Goal: Task Accomplishment & Management: Complete application form

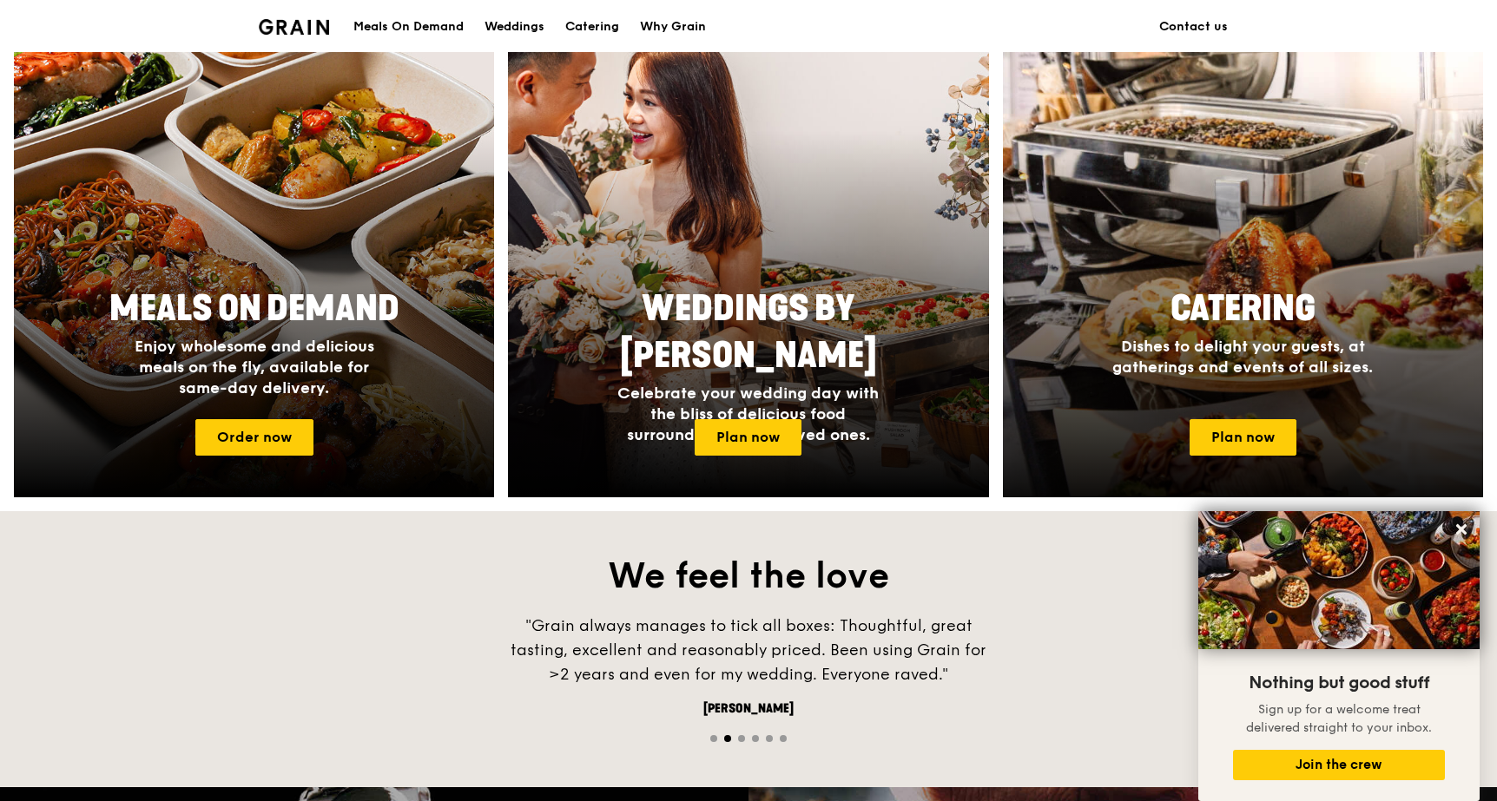
scroll to position [677, 0]
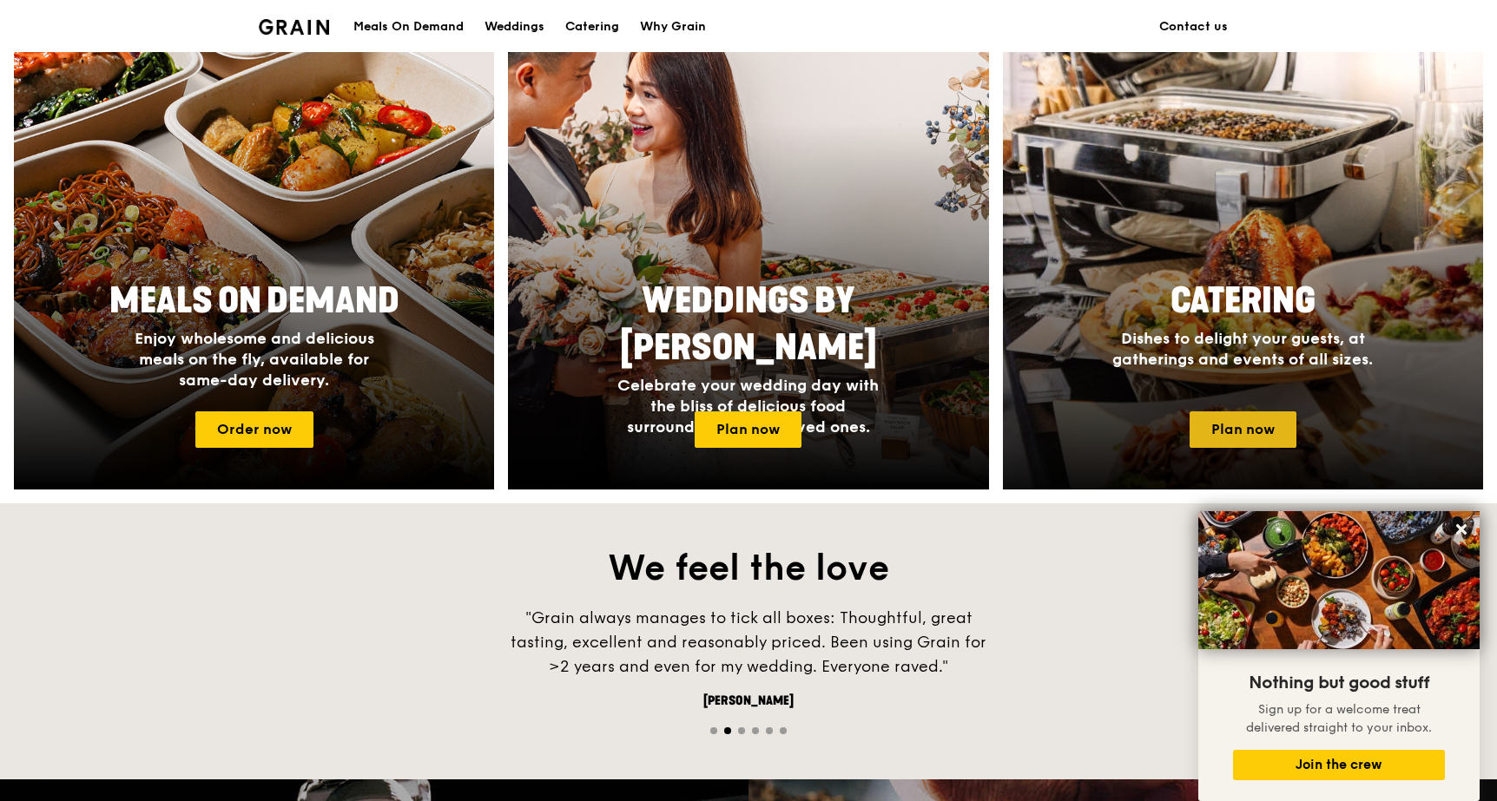
click at [1249, 432] on link "Plan now" at bounding box center [1243, 430] width 107 height 36
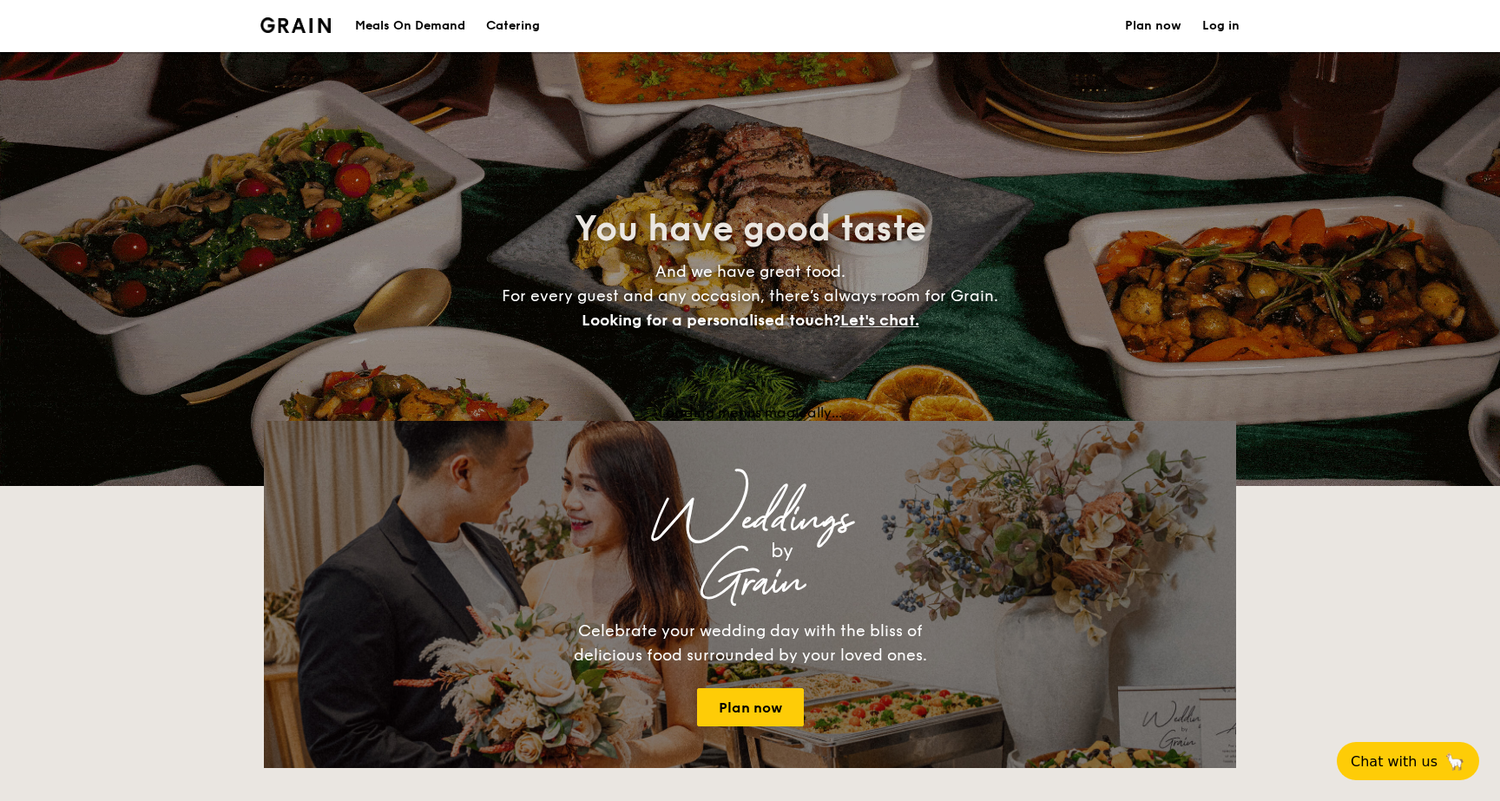
select select
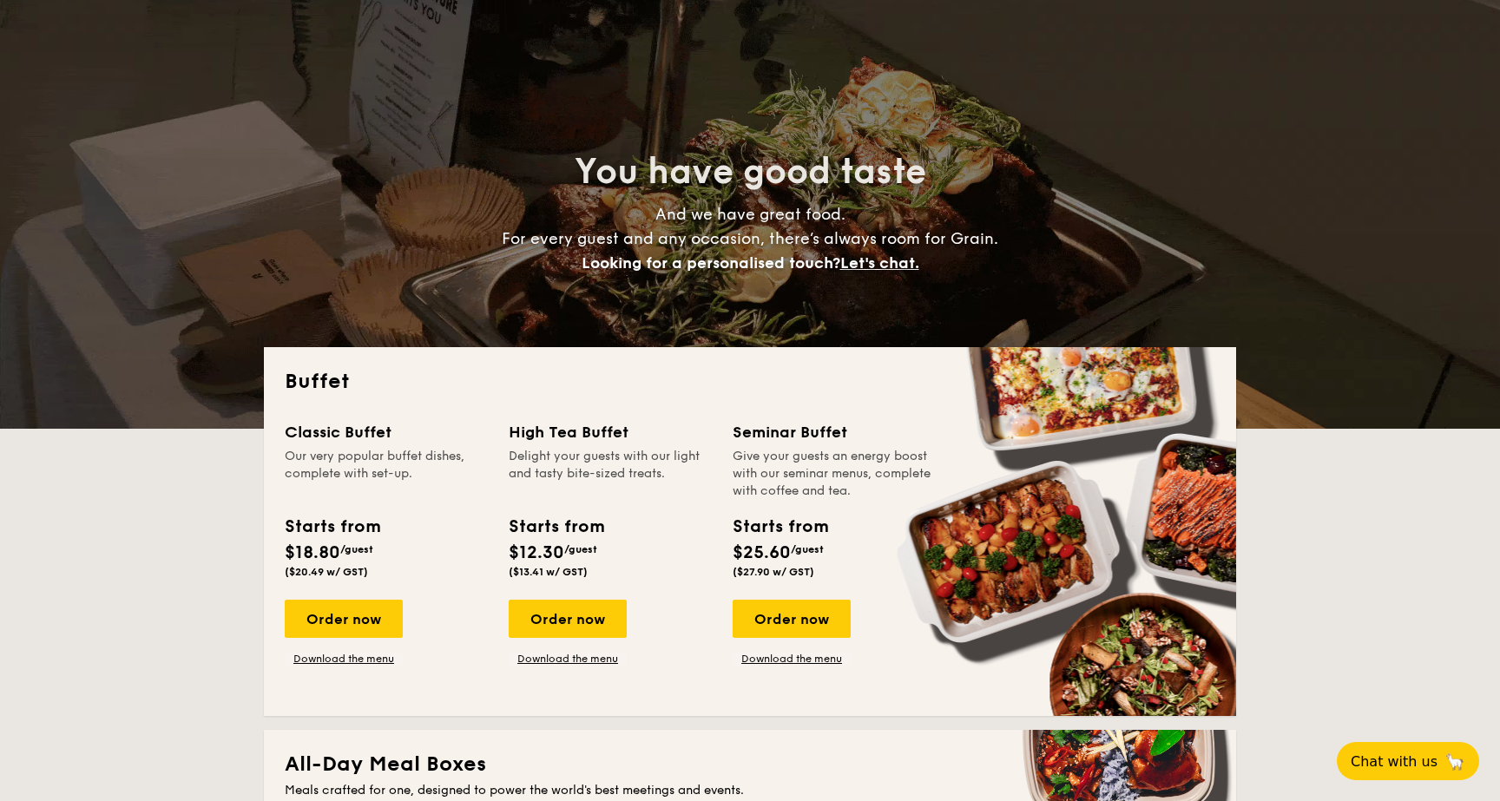
scroll to position [59, 0]
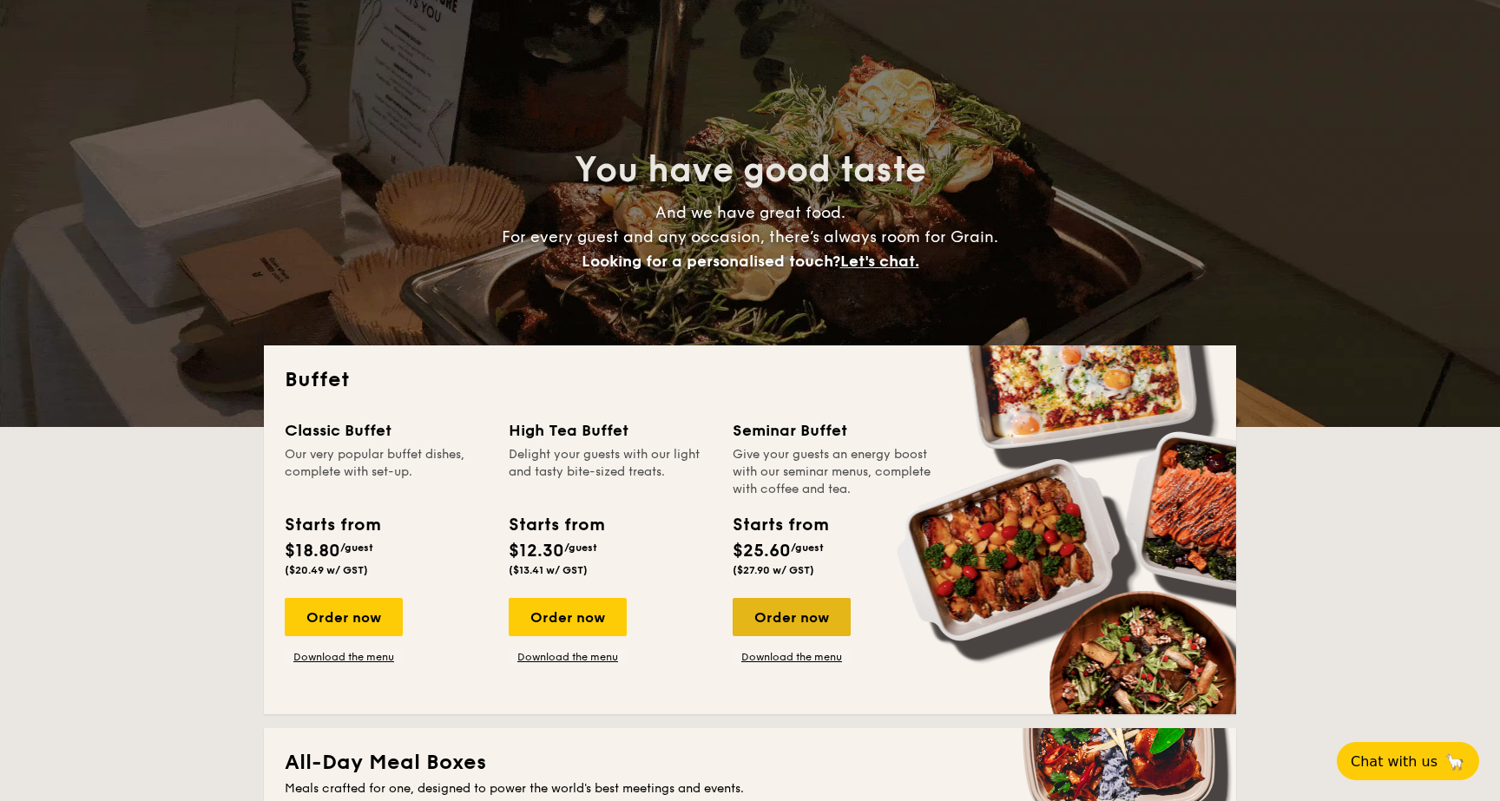
click at [765, 625] on div "Order now" at bounding box center [792, 617] width 118 height 38
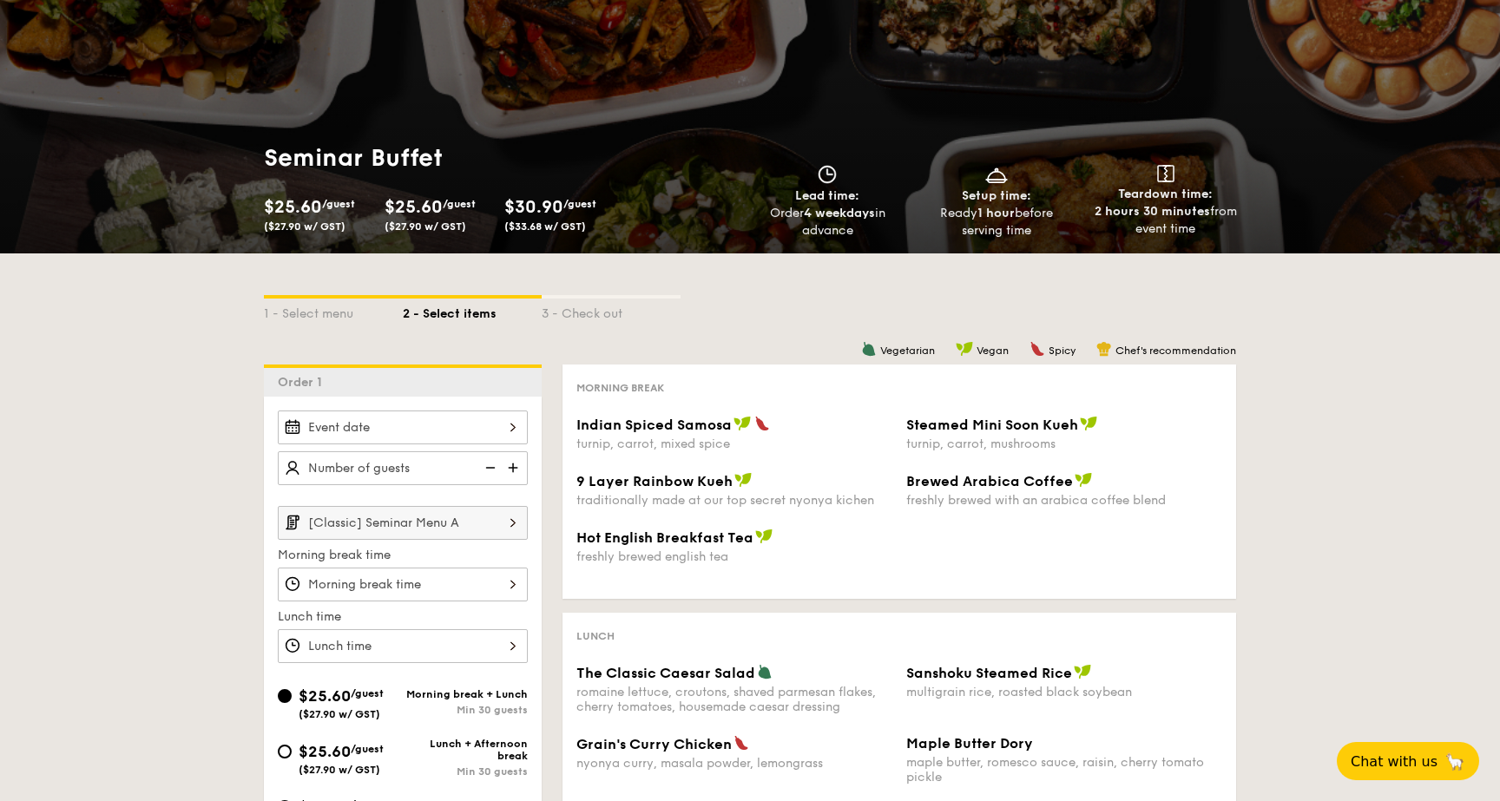
select select
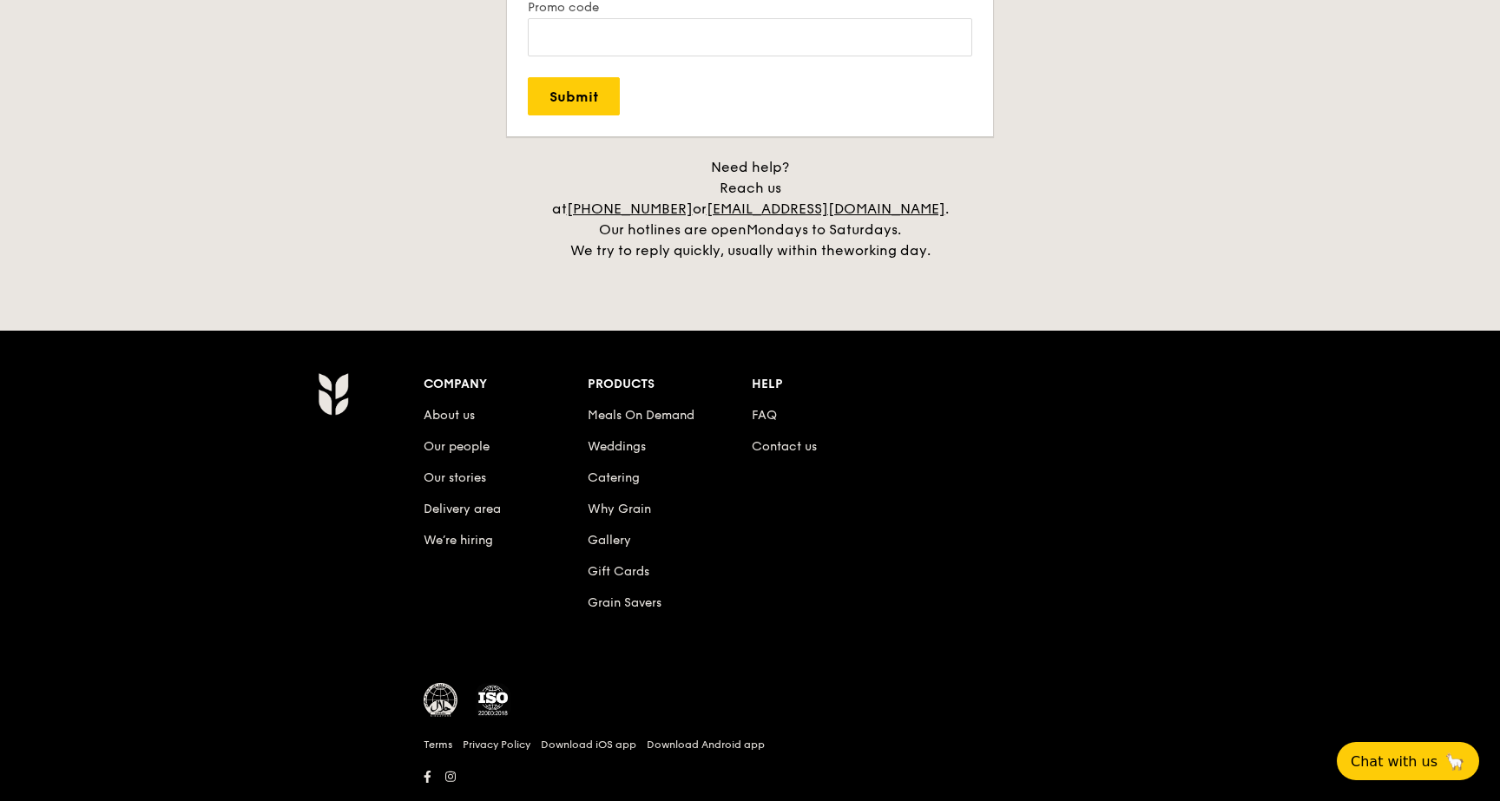
scroll to position [3556, 0]
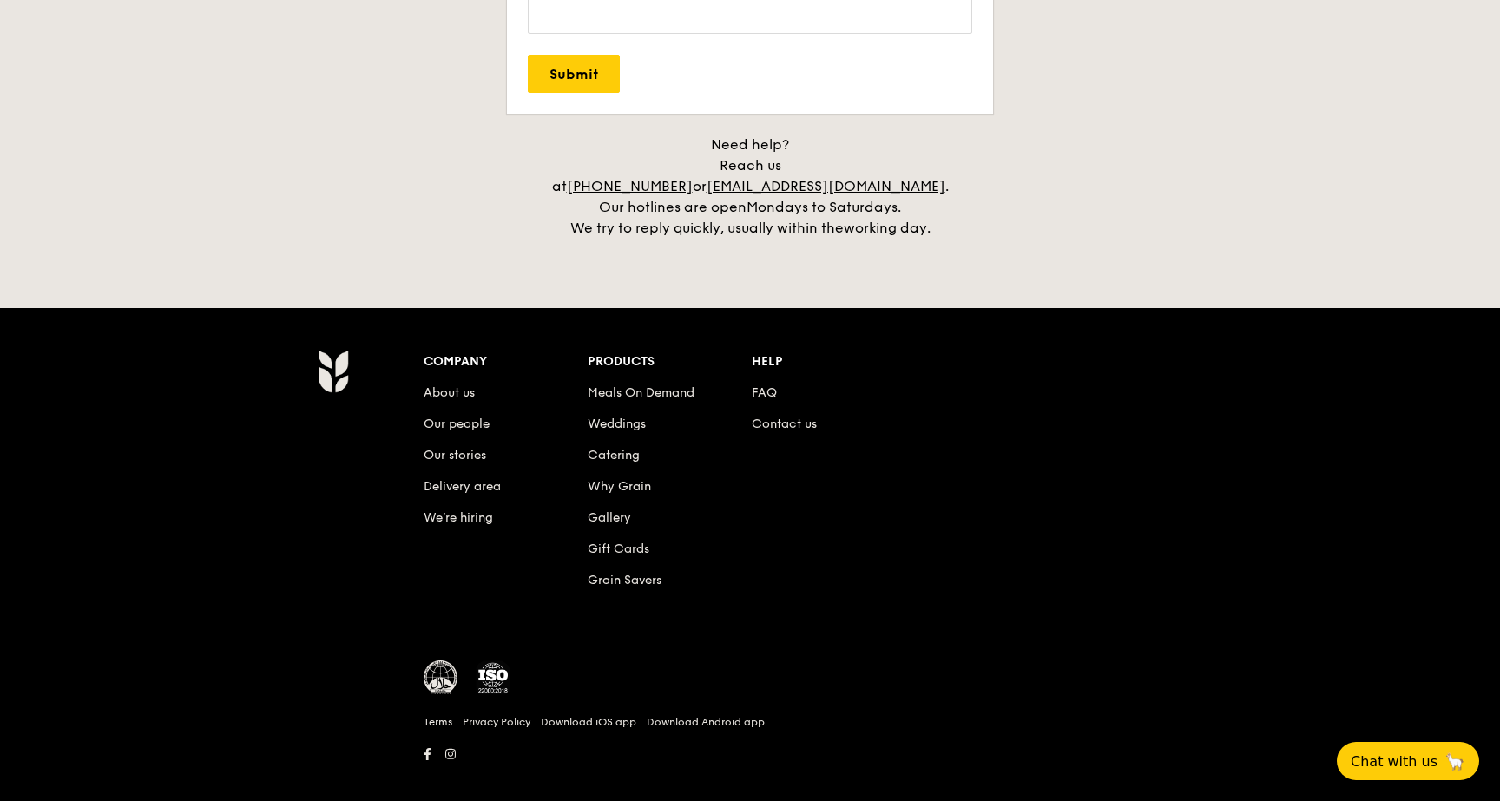
click at [437, 661] on img at bounding box center [441, 678] width 35 height 35
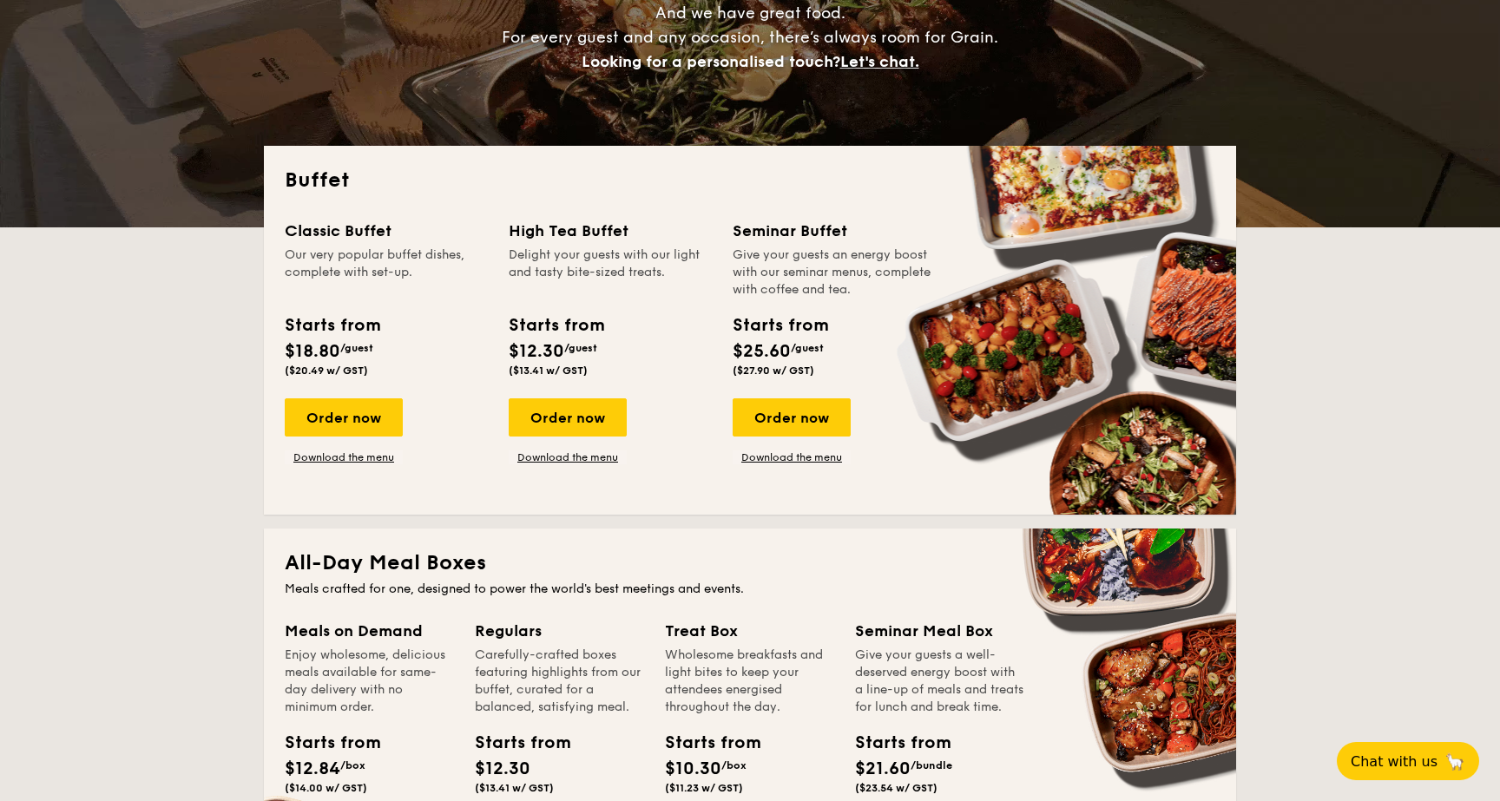
scroll to position [5, 0]
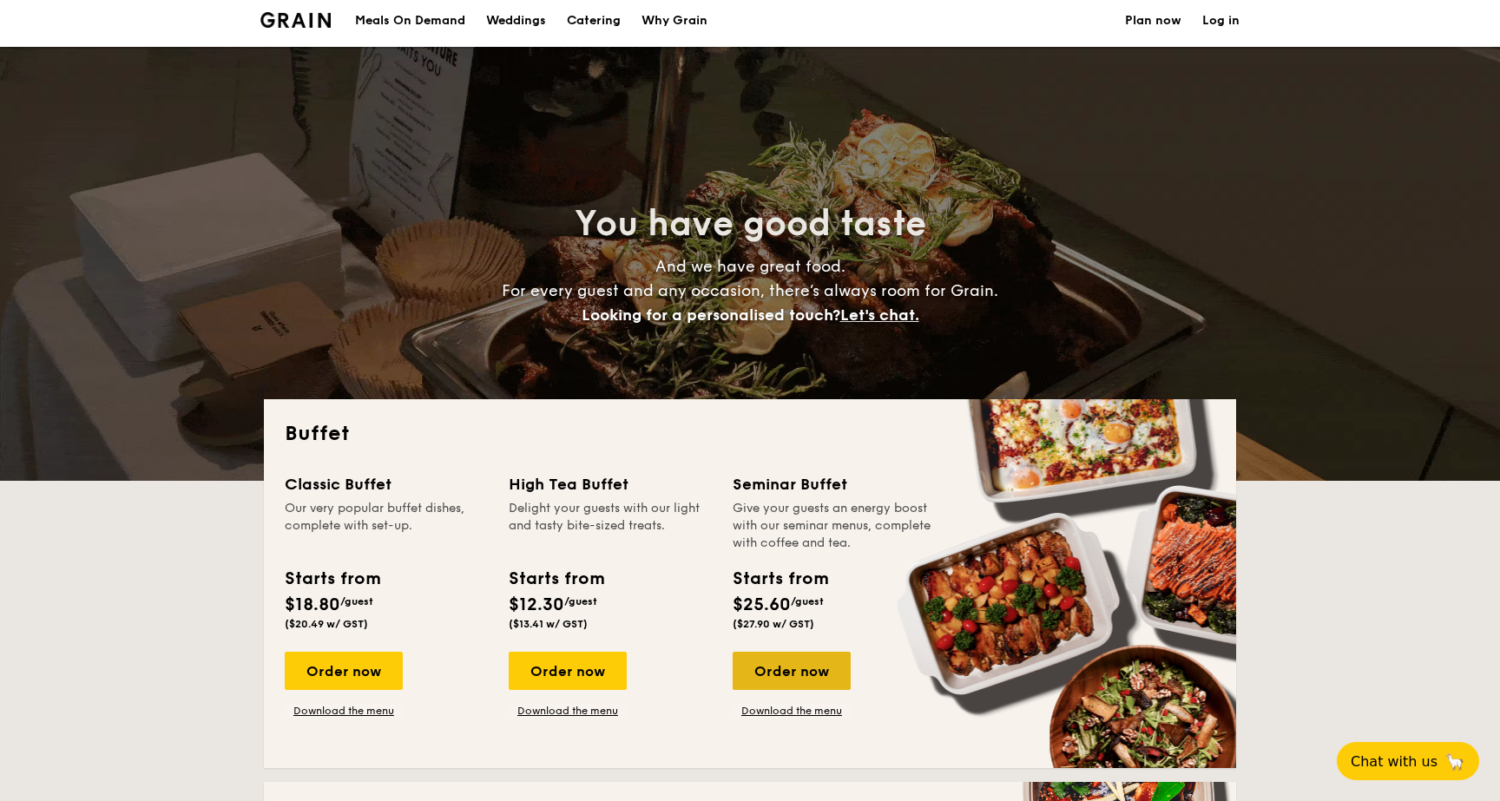
click at [758, 668] on div "Order now" at bounding box center [792, 671] width 118 height 38
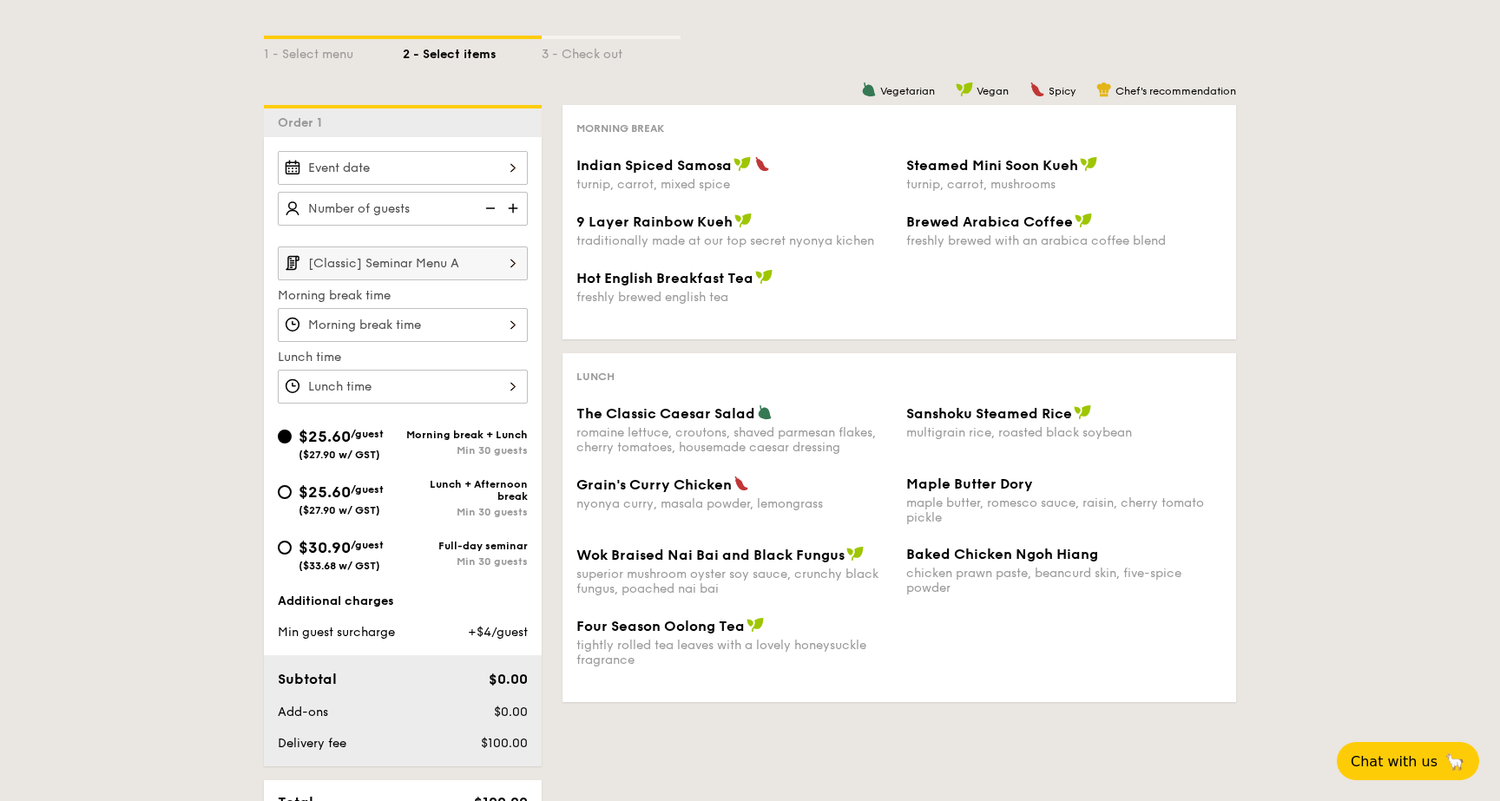
scroll to position [348, 0]
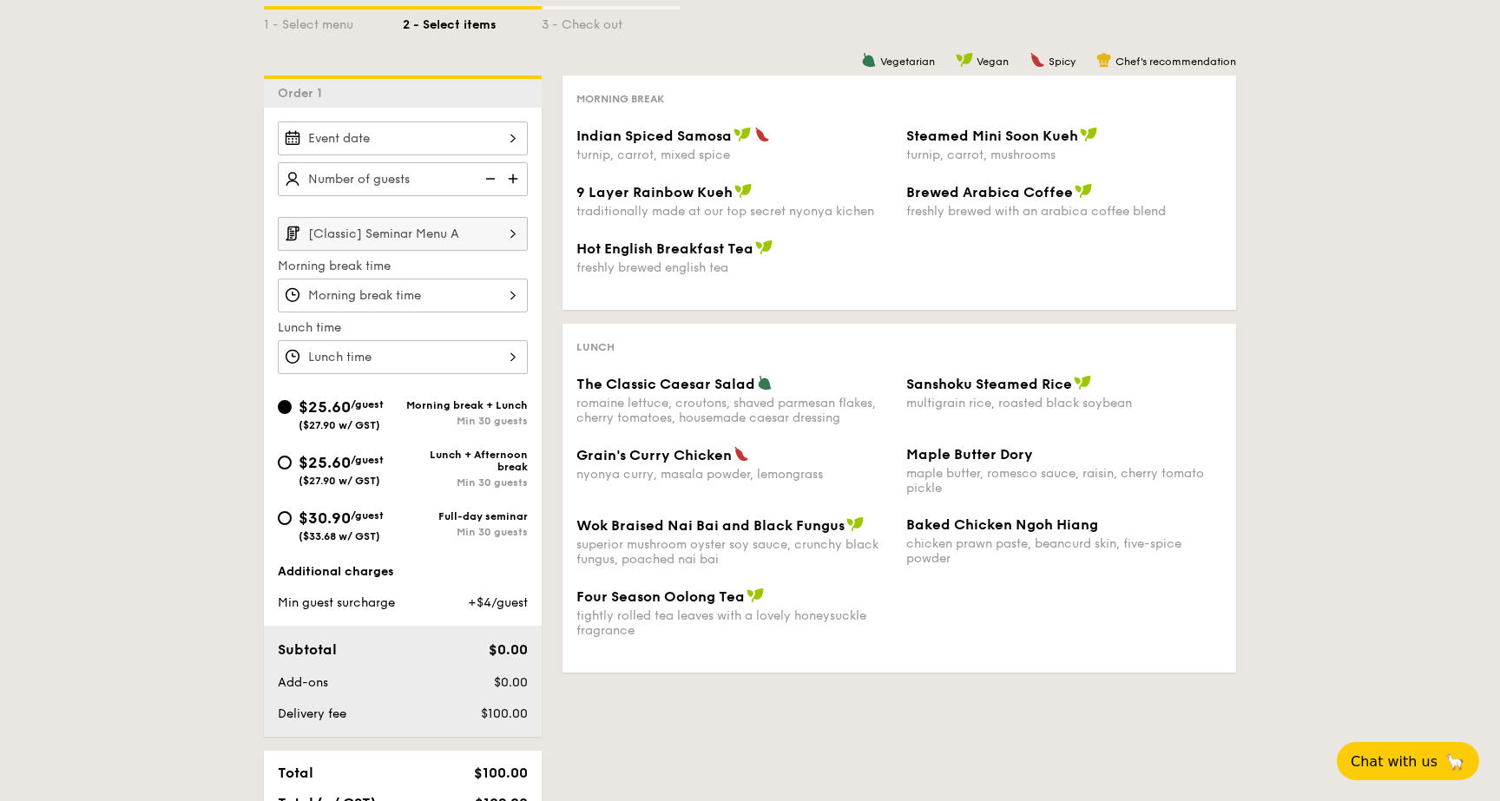
scroll to position [5, 0]
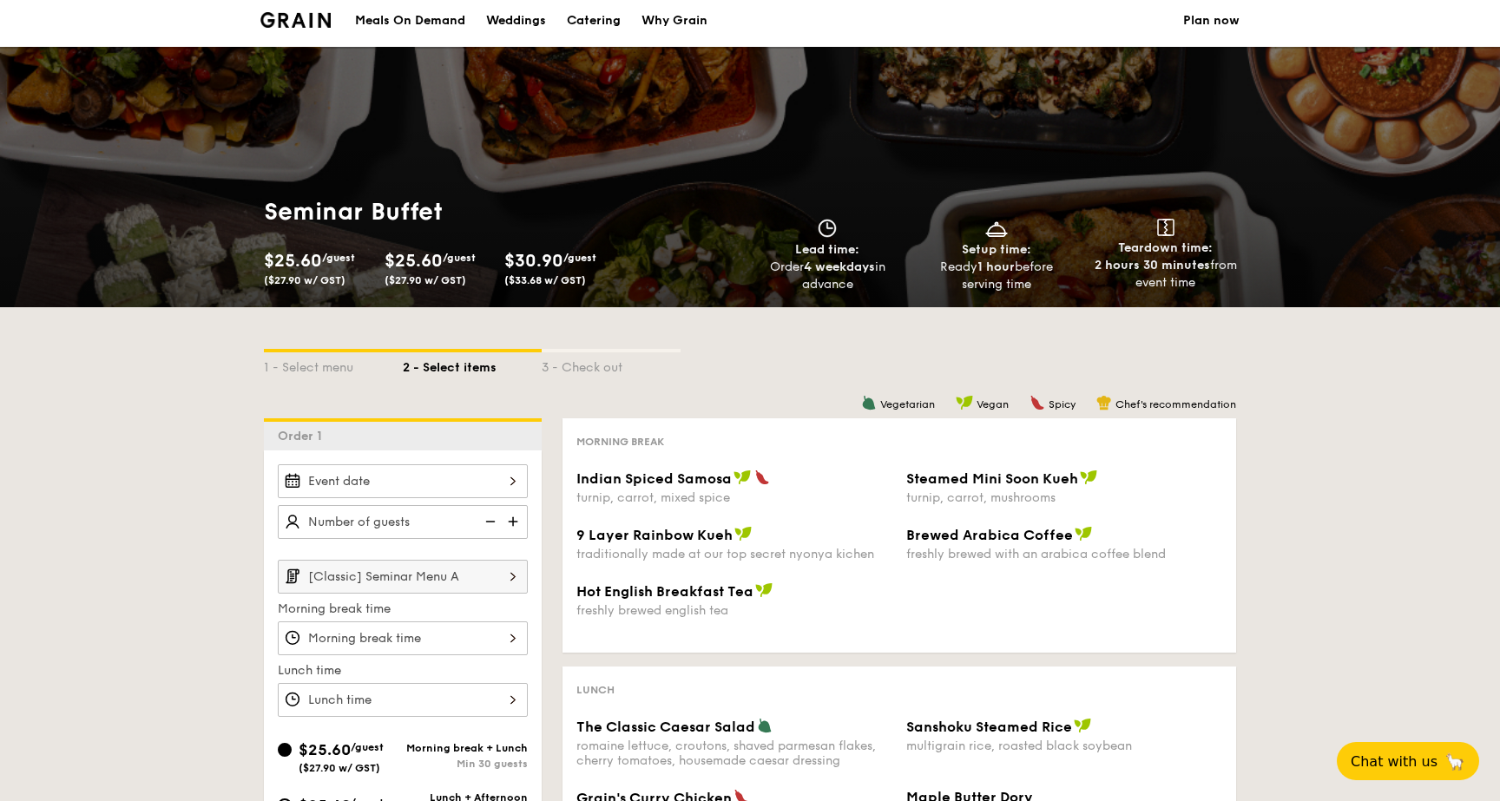
select select
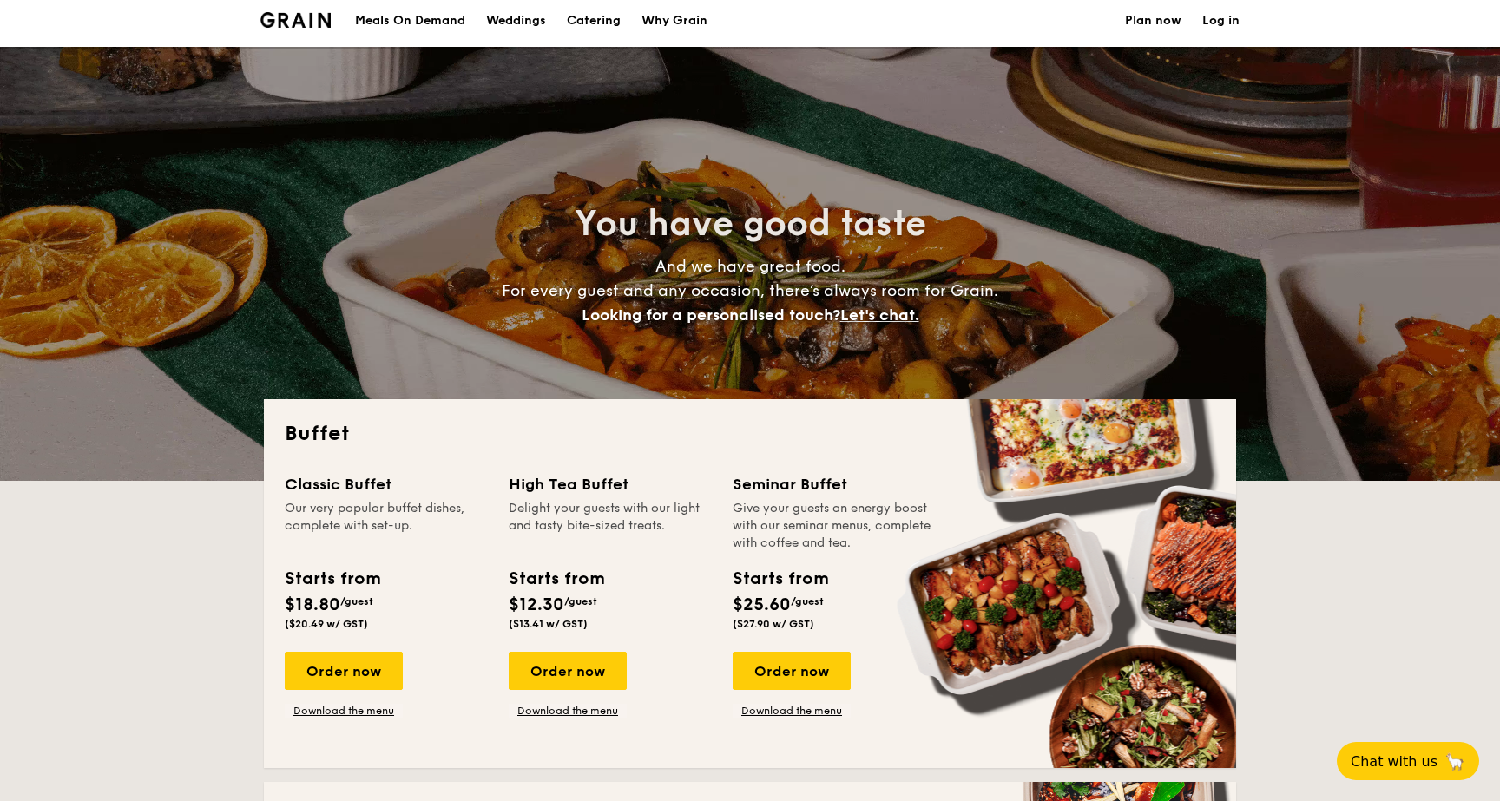
click at [755, 718] on div "Classic Buffet Our very popular buffet dishes, complete with set-up. Starts fro…" at bounding box center [750, 609] width 931 height 275
click at [756, 716] on link "Download the menu" at bounding box center [792, 711] width 118 height 14
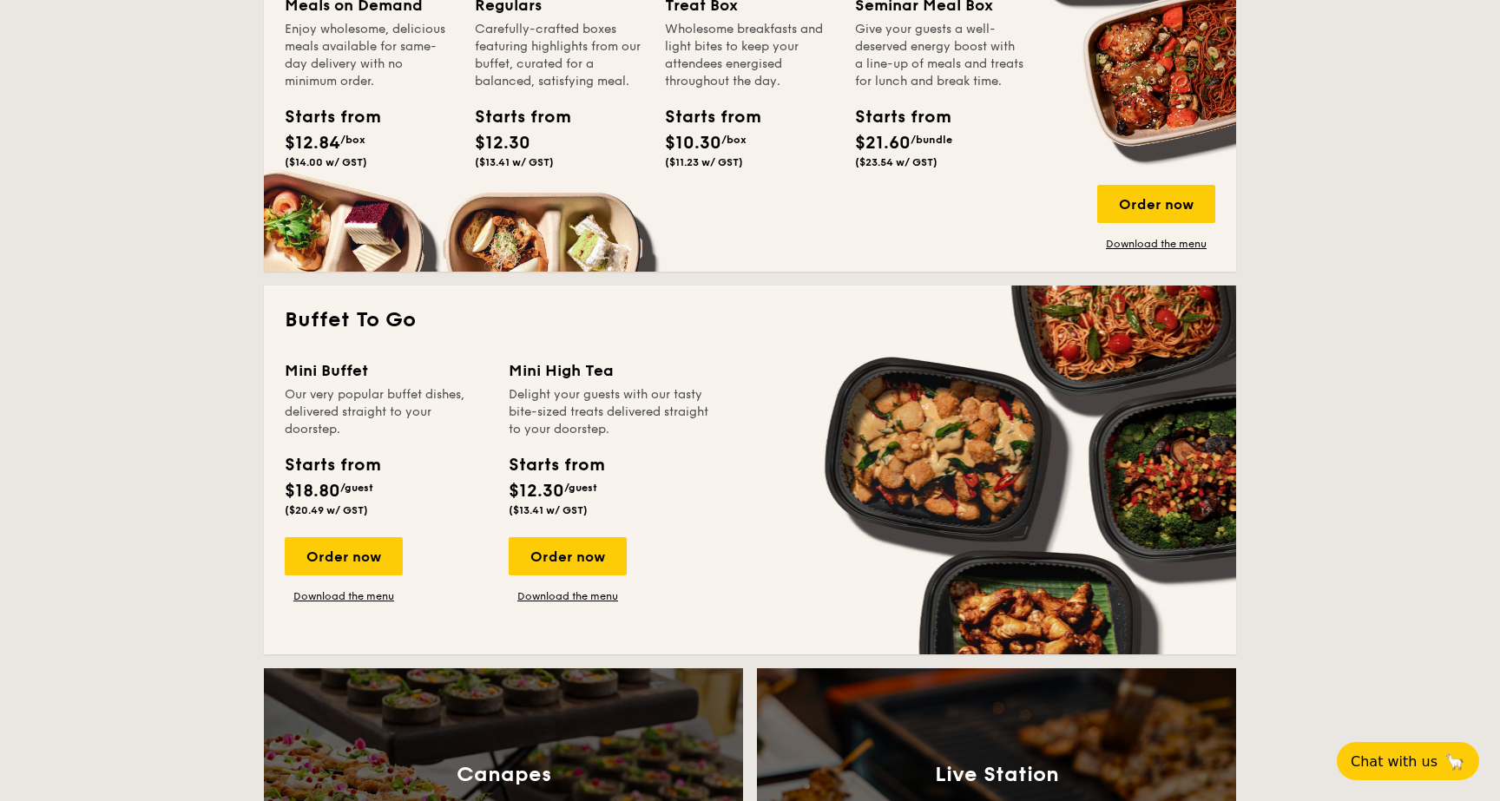
scroll to position [836, 0]
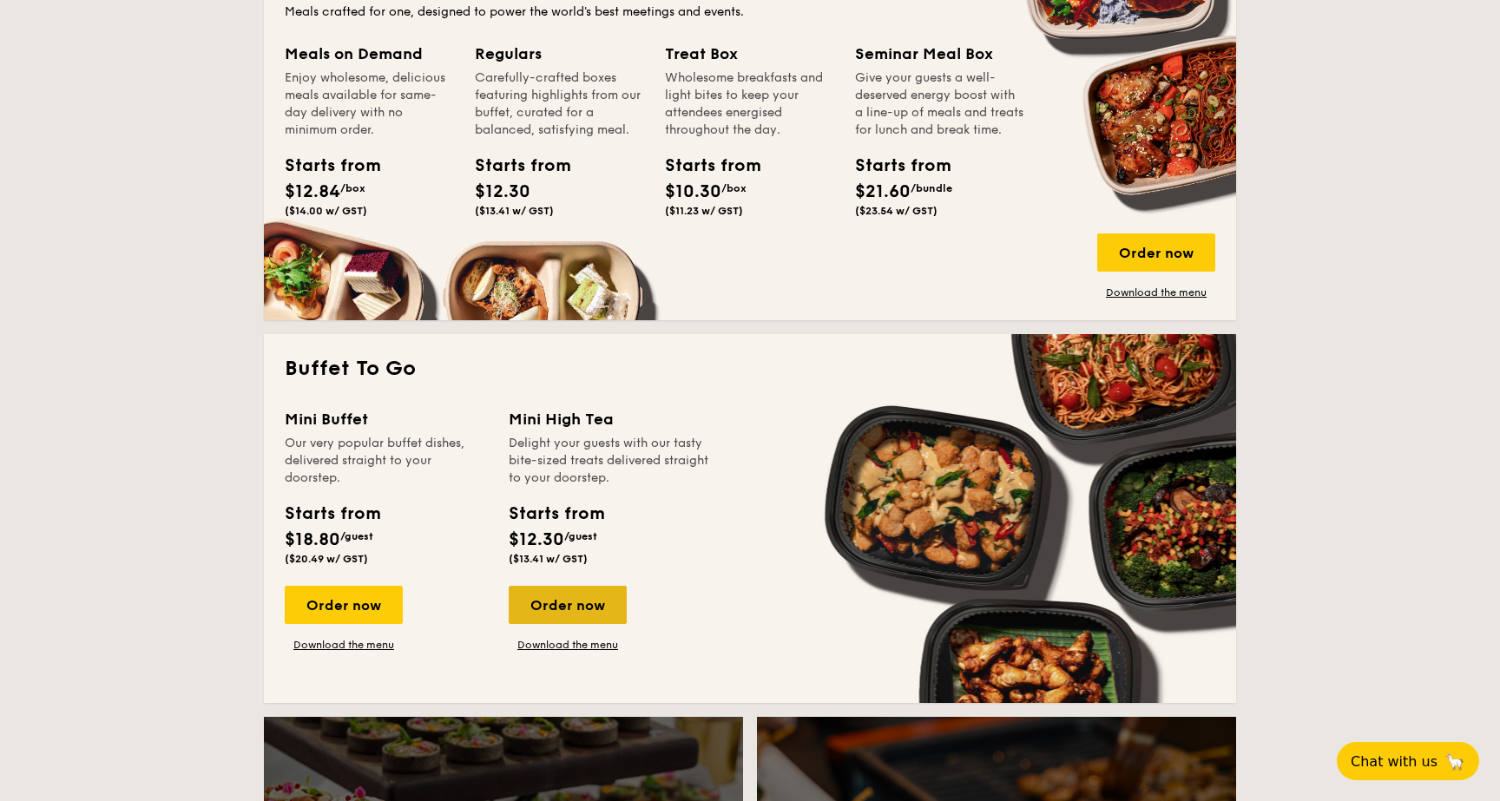
click at [535, 614] on div "Order now" at bounding box center [568, 605] width 118 height 38
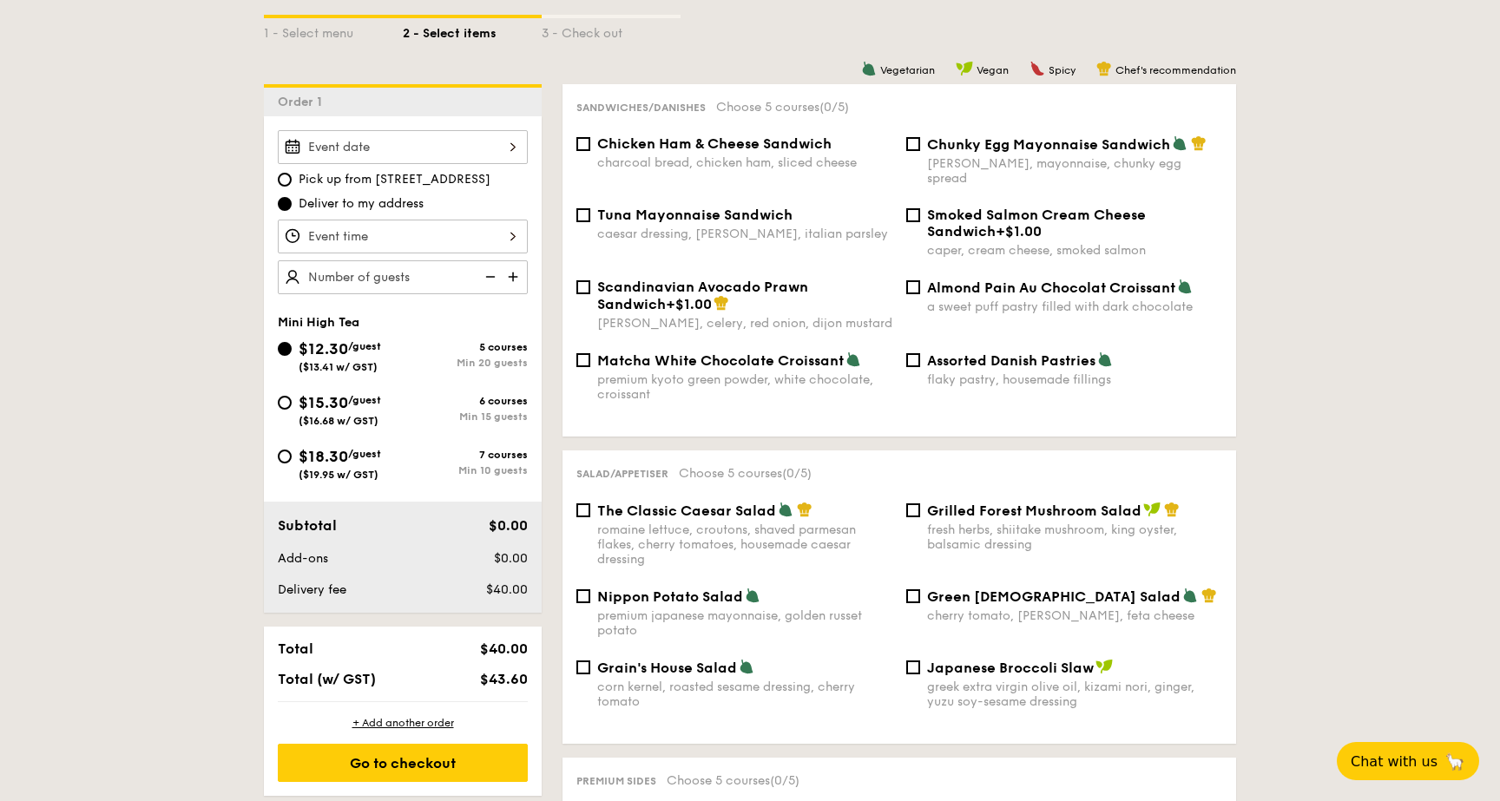
scroll to position [325, 0]
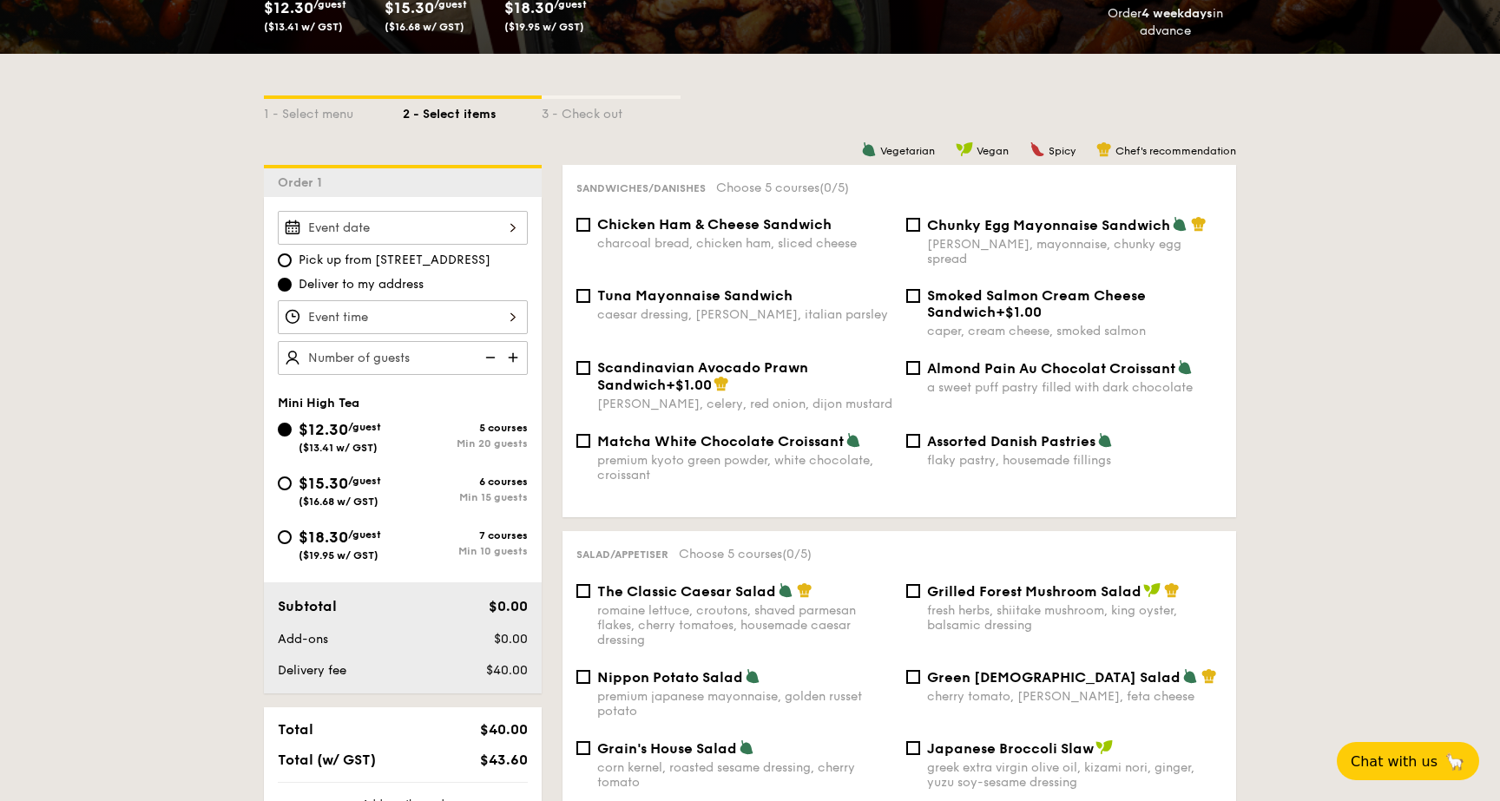
scroll to position [2351, 0]
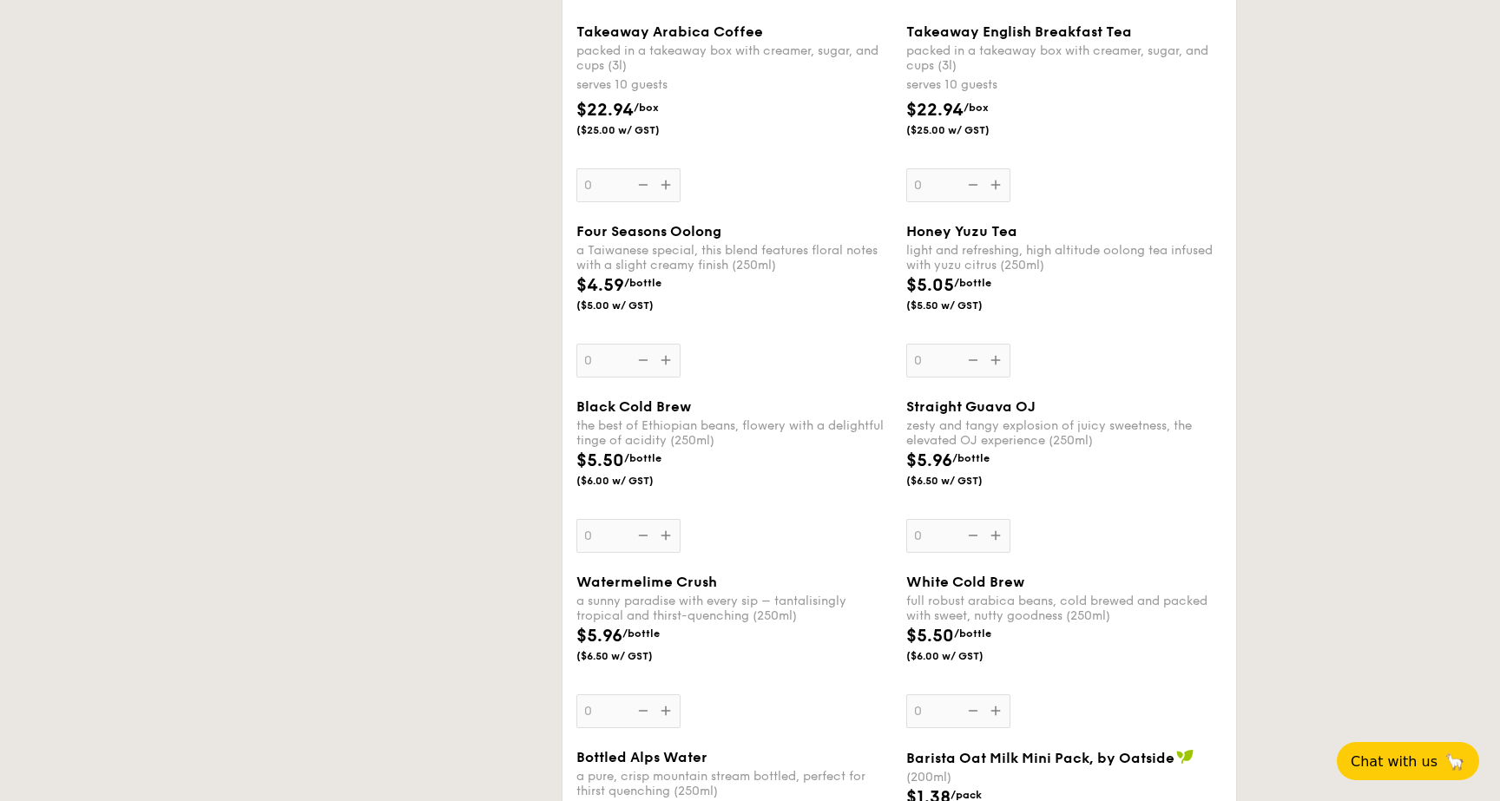
select select
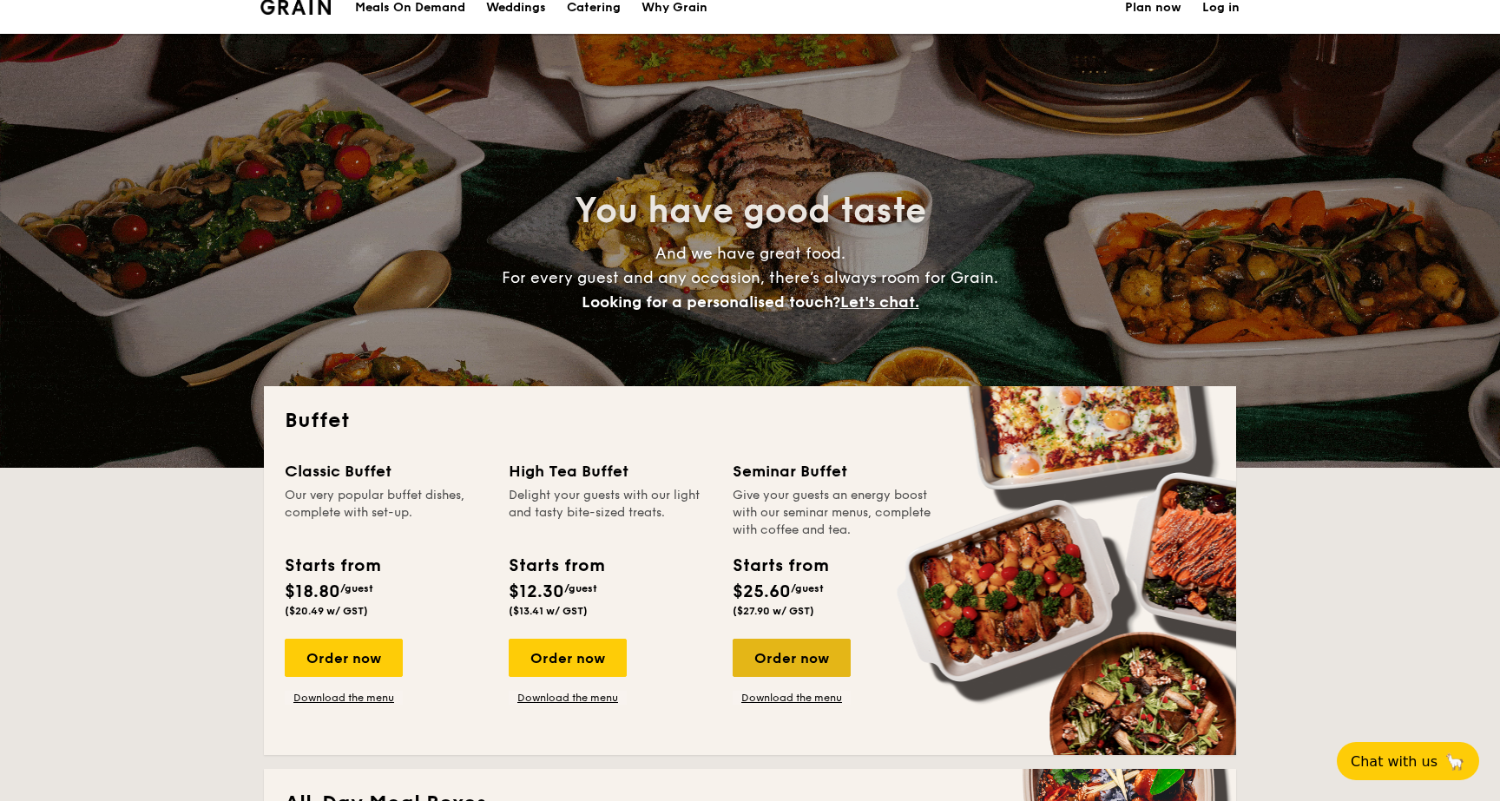
scroll to position [0, 0]
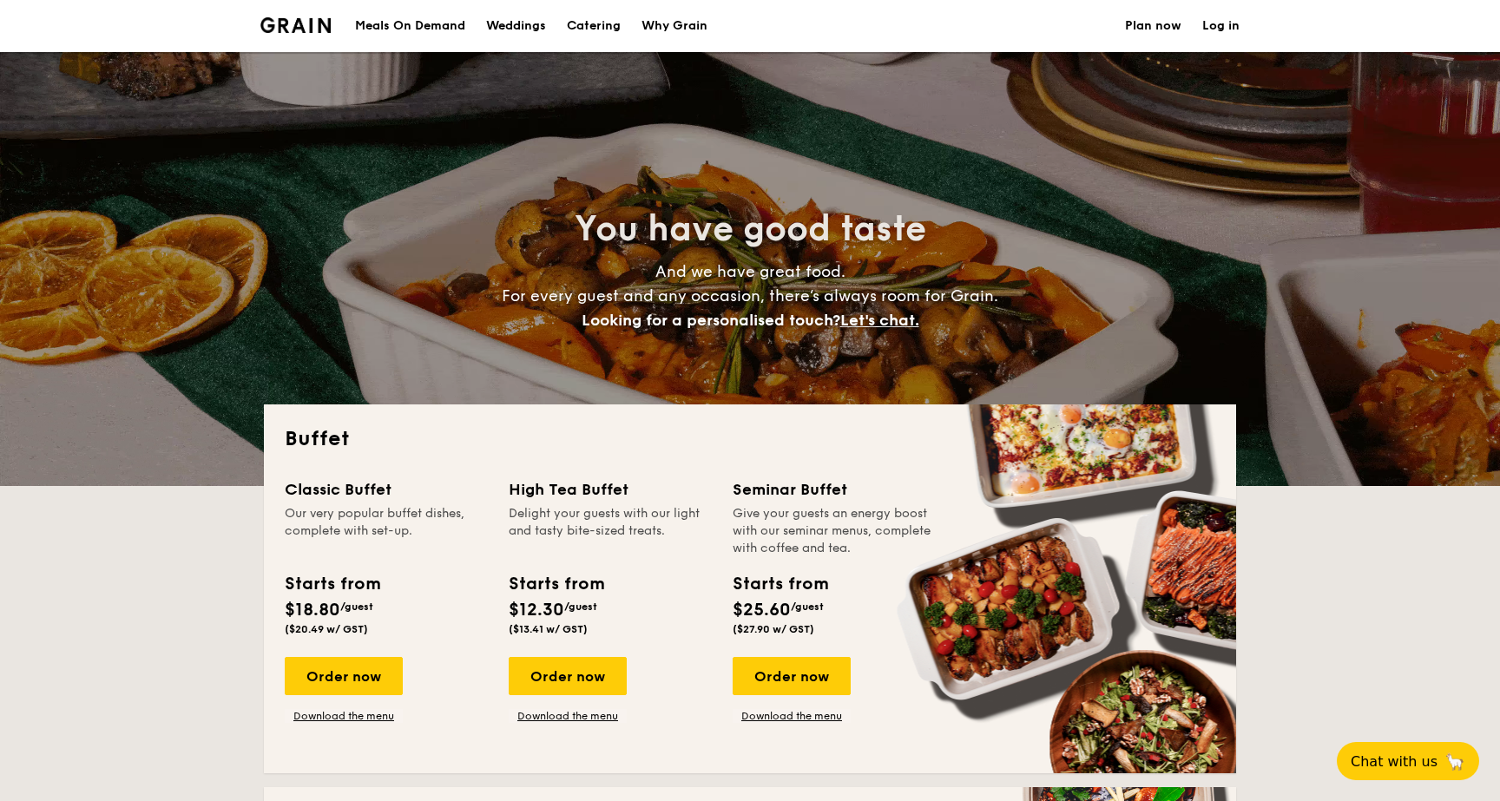
click at [891, 323] on span "Let's chat." at bounding box center [880, 320] width 79 height 19
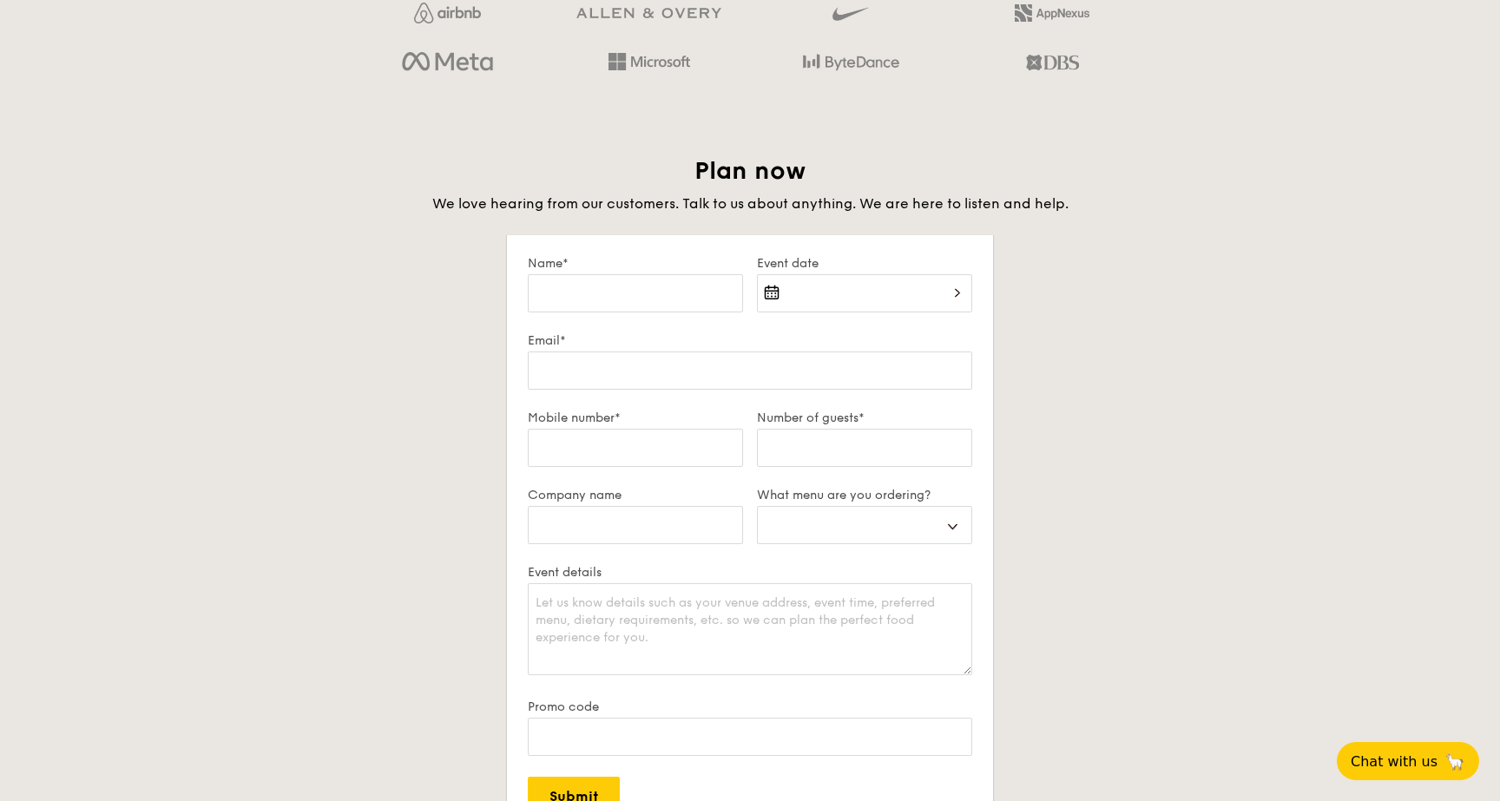
scroll to position [2819, 0]
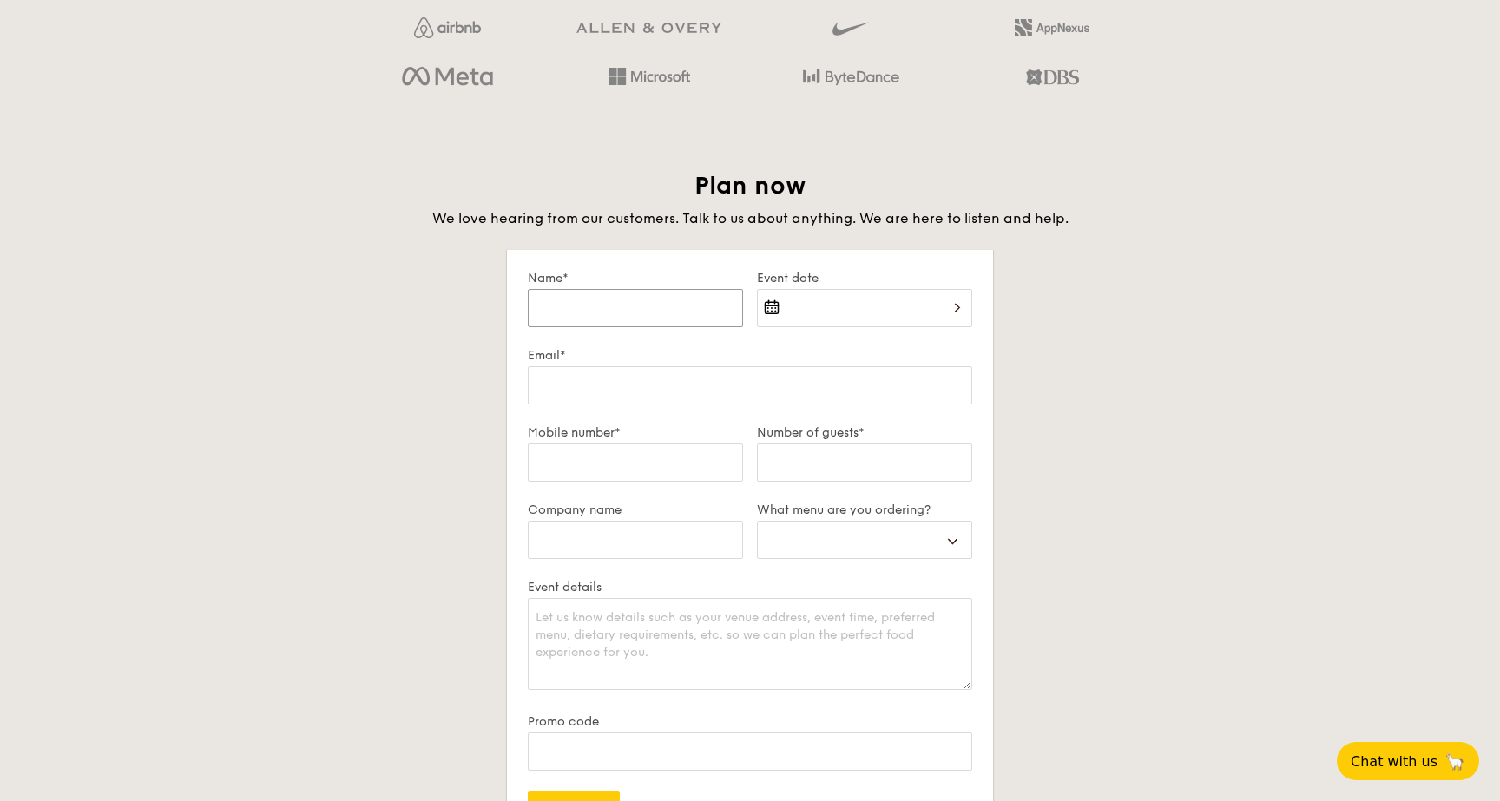
click at [680, 303] on input "Name*" at bounding box center [635, 308] width 215 height 38
type input "J"
select select
type input "Ji"
select select
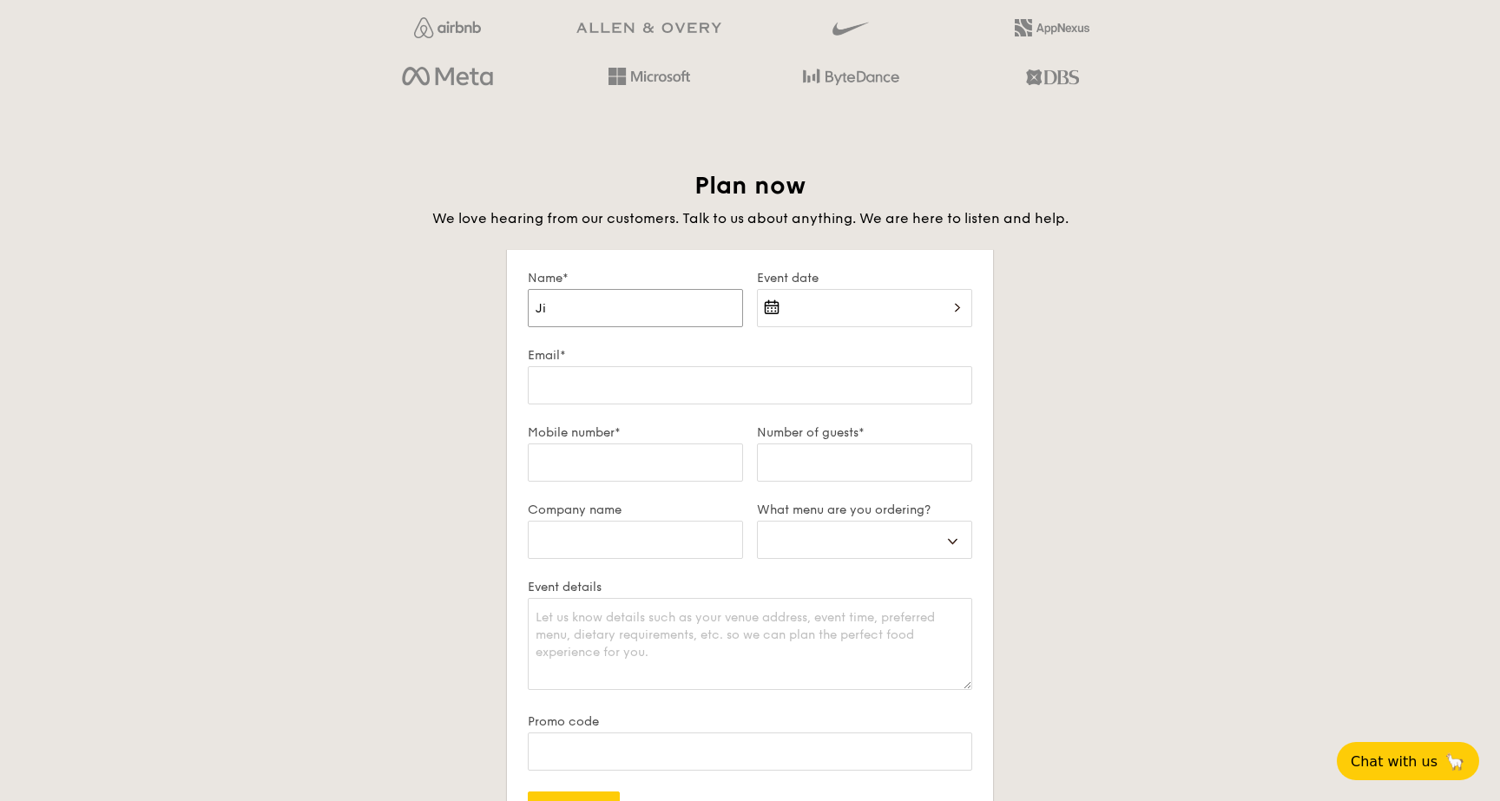
type input "[PERSON_NAME]"
select select
type input "[PERSON_NAME]"
select select
type input "[PERSON_NAME]"
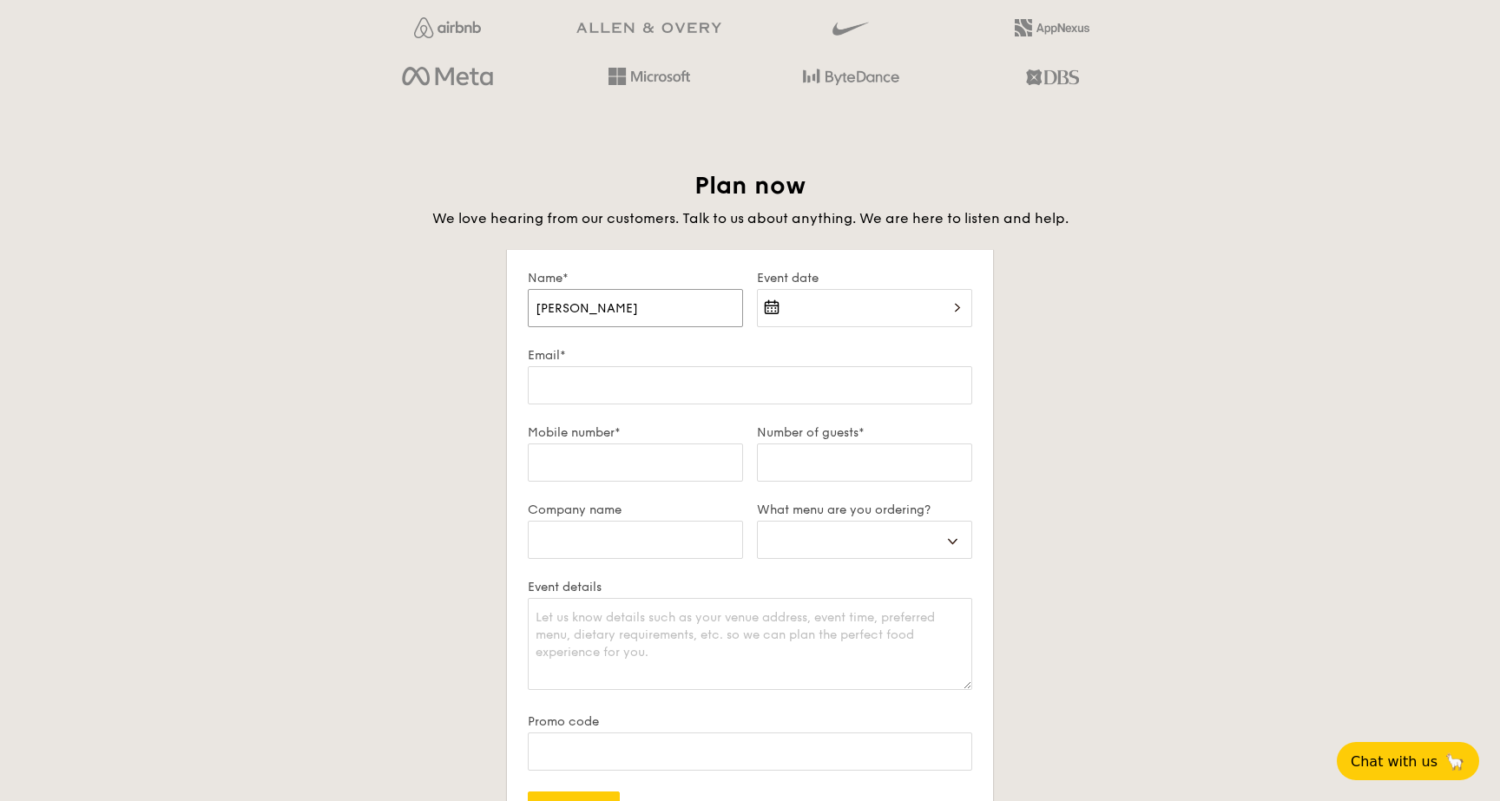
select select
type input "[PERSON_NAME]"
select select
type input "[PERSON_NAME]"
select select
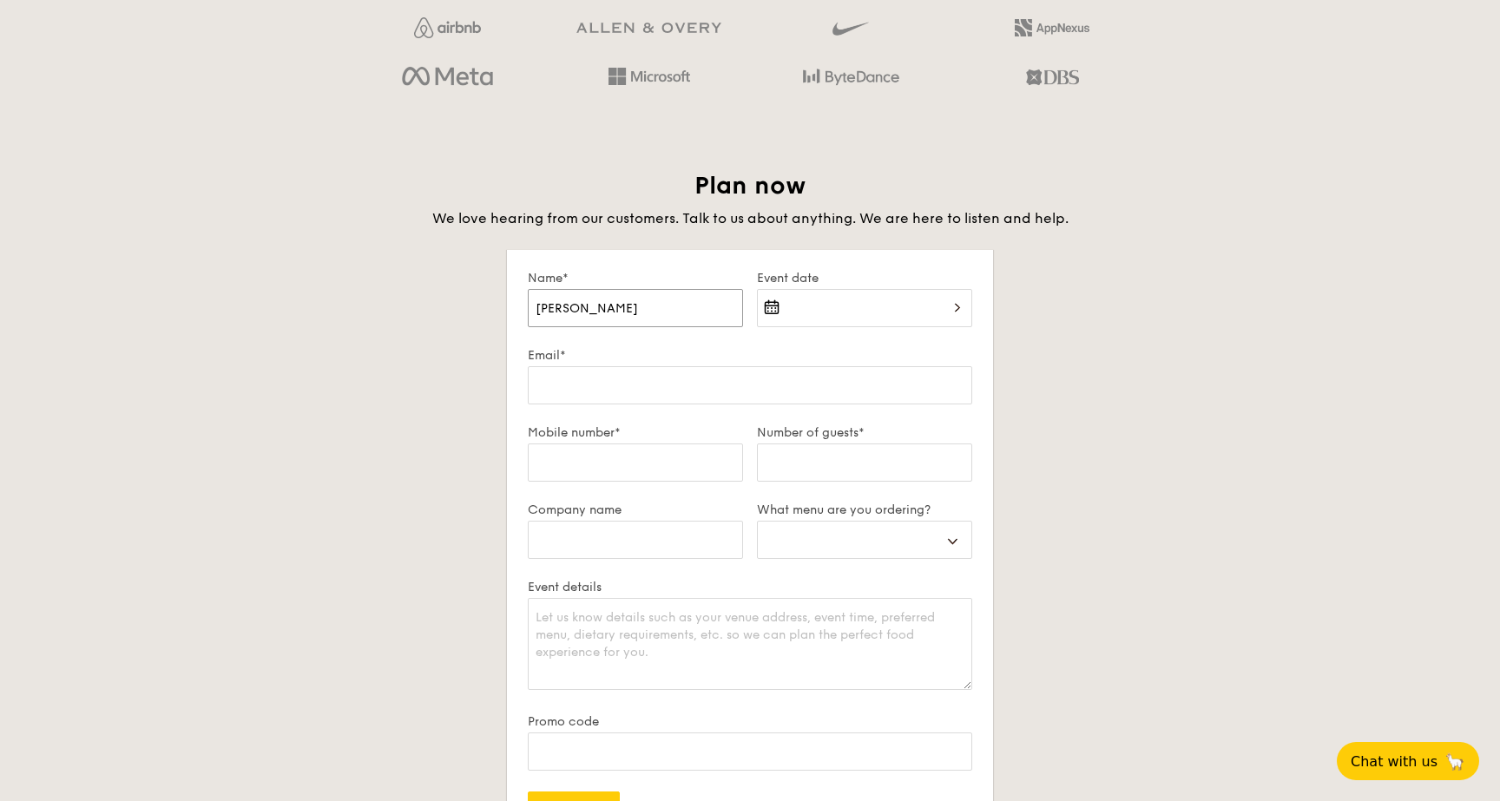
type input "[PERSON_NAME]"
select select
type input "[PERSON_NAME]"
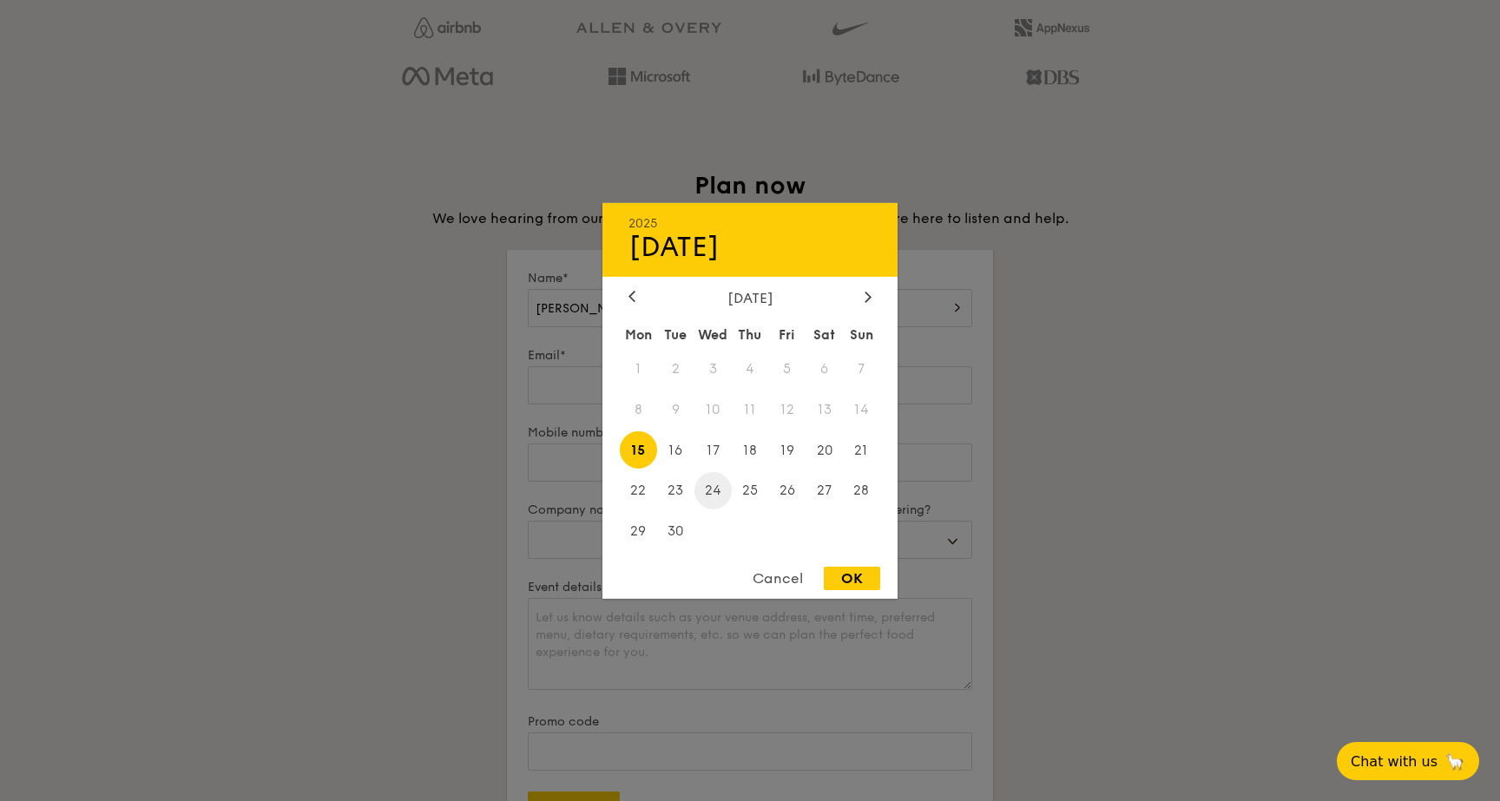
click at [709, 485] on span "24" at bounding box center [713, 490] width 37 height 37
click at [835, 581] on div "OK" at bounding box center [852, 578] width 56 height 23
type input "[DATE]"
select select
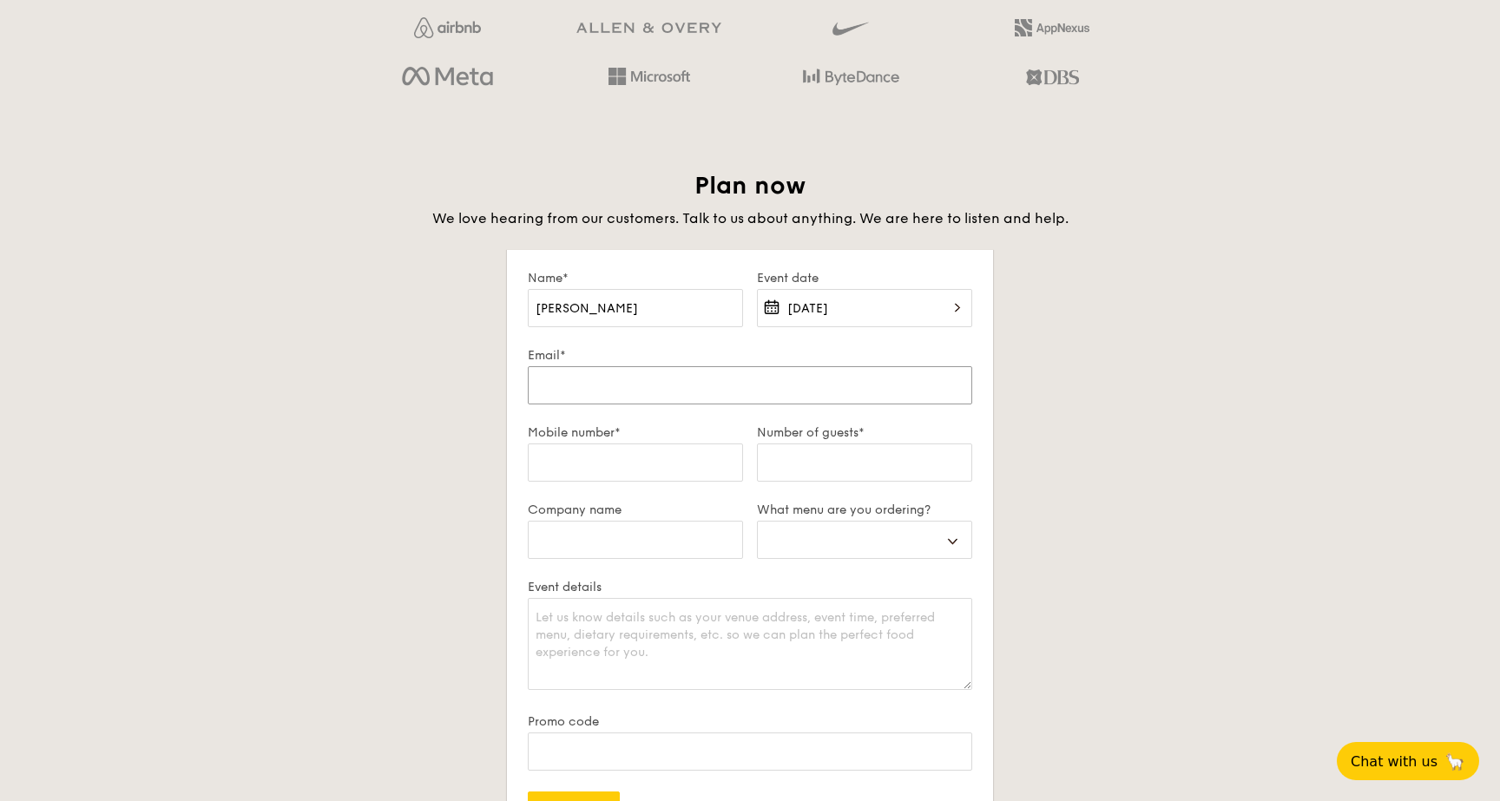
click at [656, 392] on input "Email*" at bounding box center [750, 385] width 445 height 38
type input "j"
select select
type input "ji"
select select
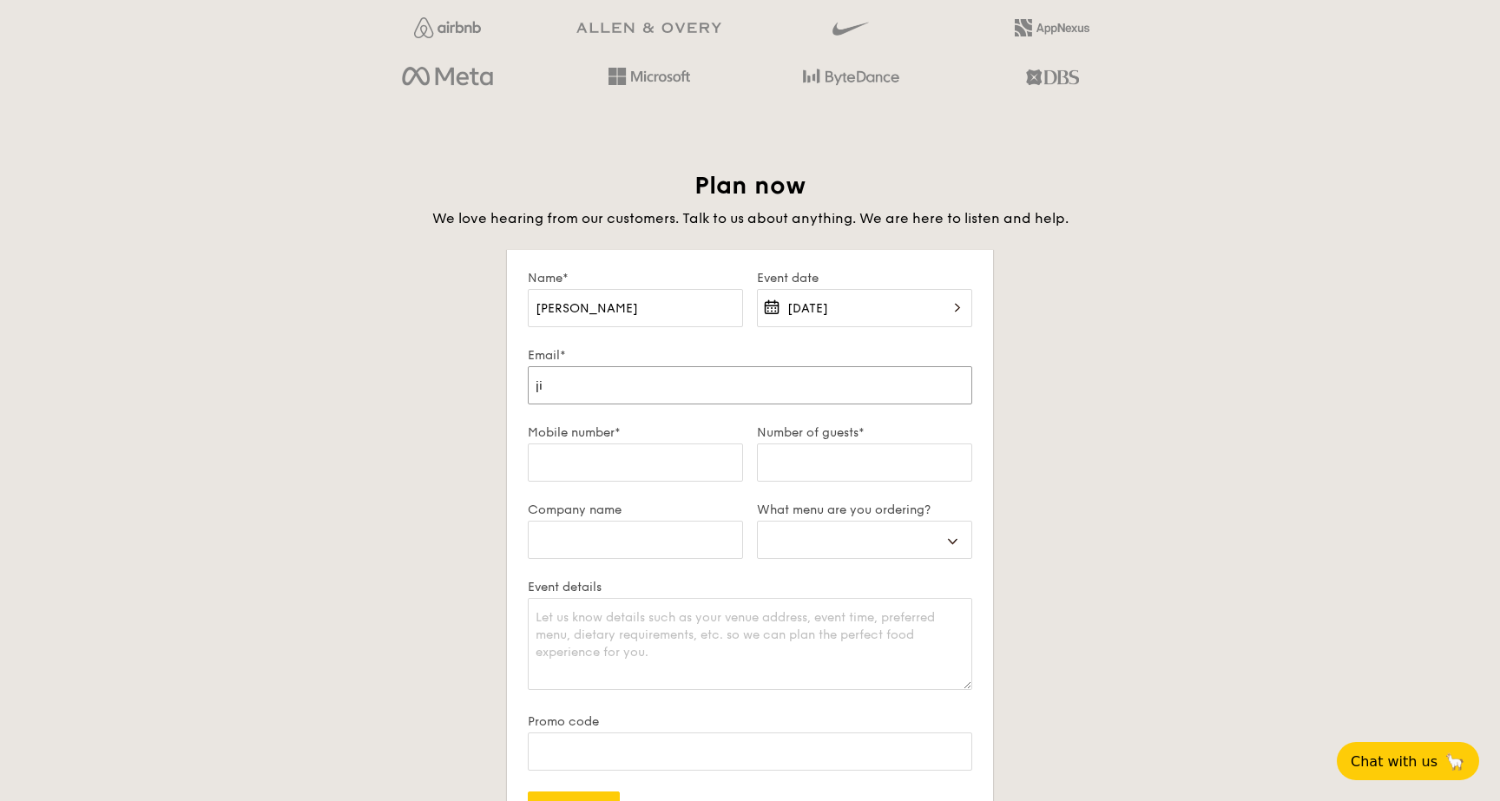
type input "[PERSON_NAME]"
select select
type input "jiny"
select select
type input "jinya"
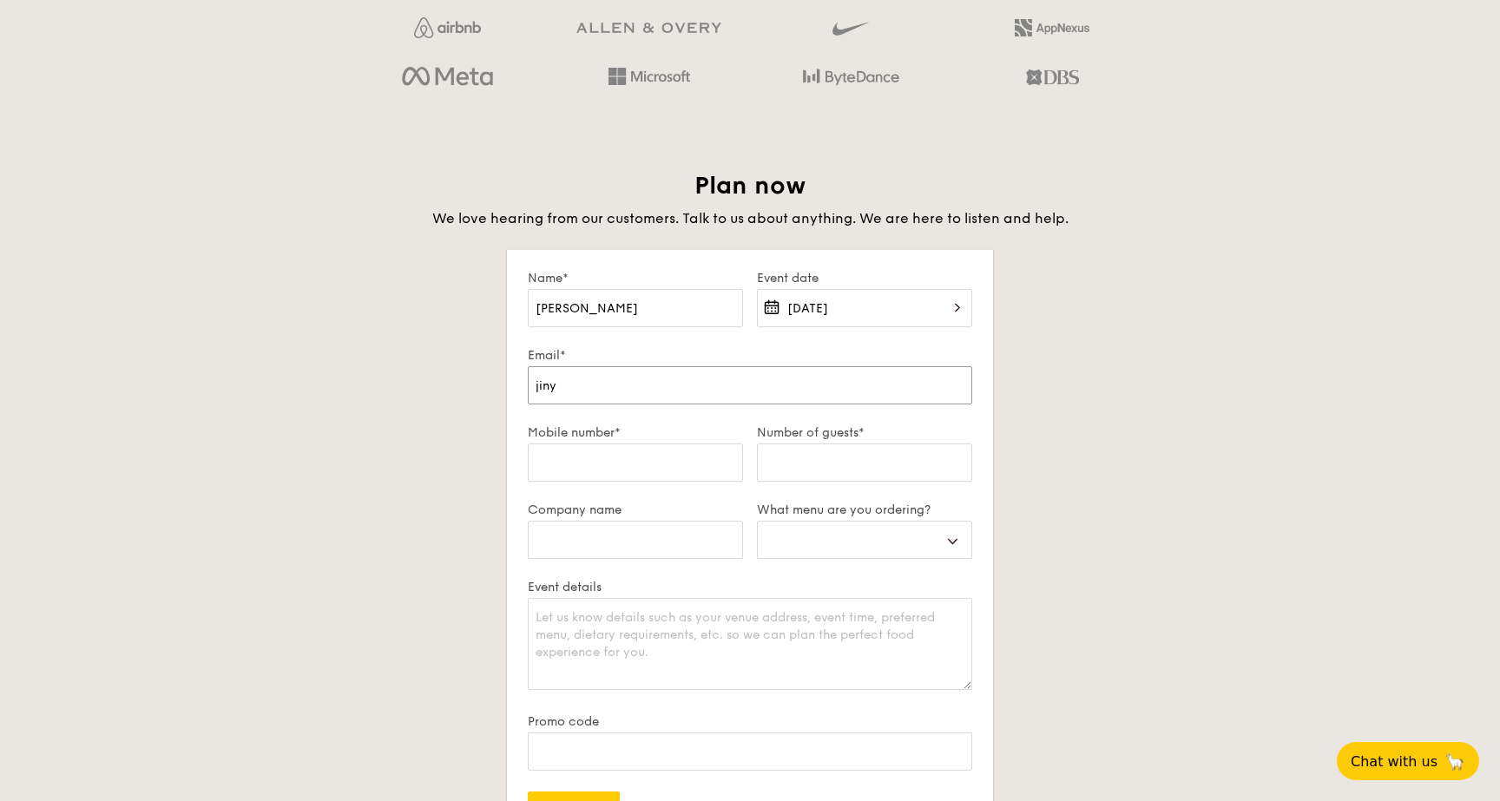
select select
type input "jinyan"
select select
type input "jinyang"
select select
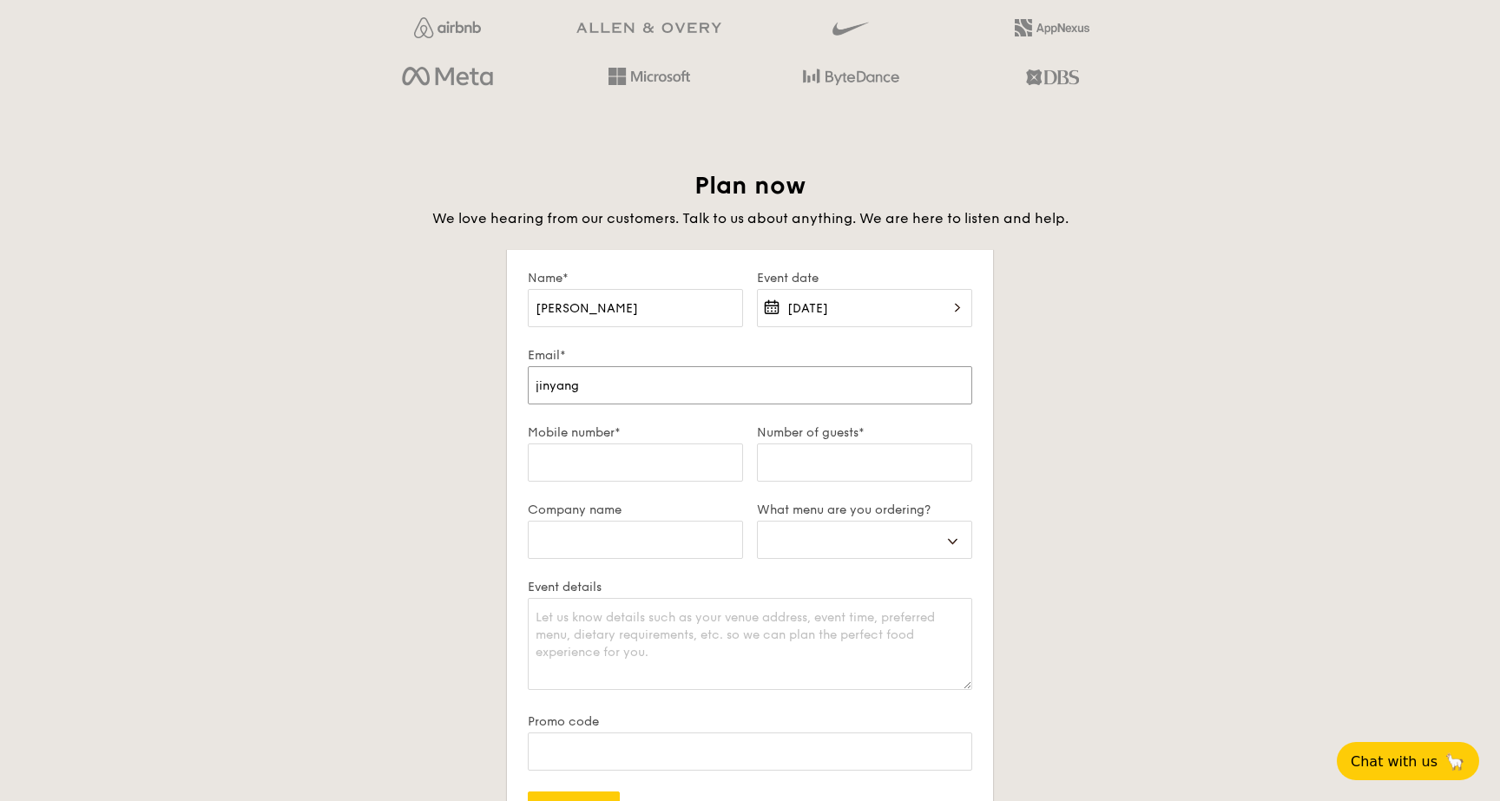
type input "[EMAIL_ADDRESS][DOMAIN_NAME]"
select select
click at [646, 474] on input "Mobile number*" at bounding box center [635, 463] width 215 height 38
type input "0"
select select
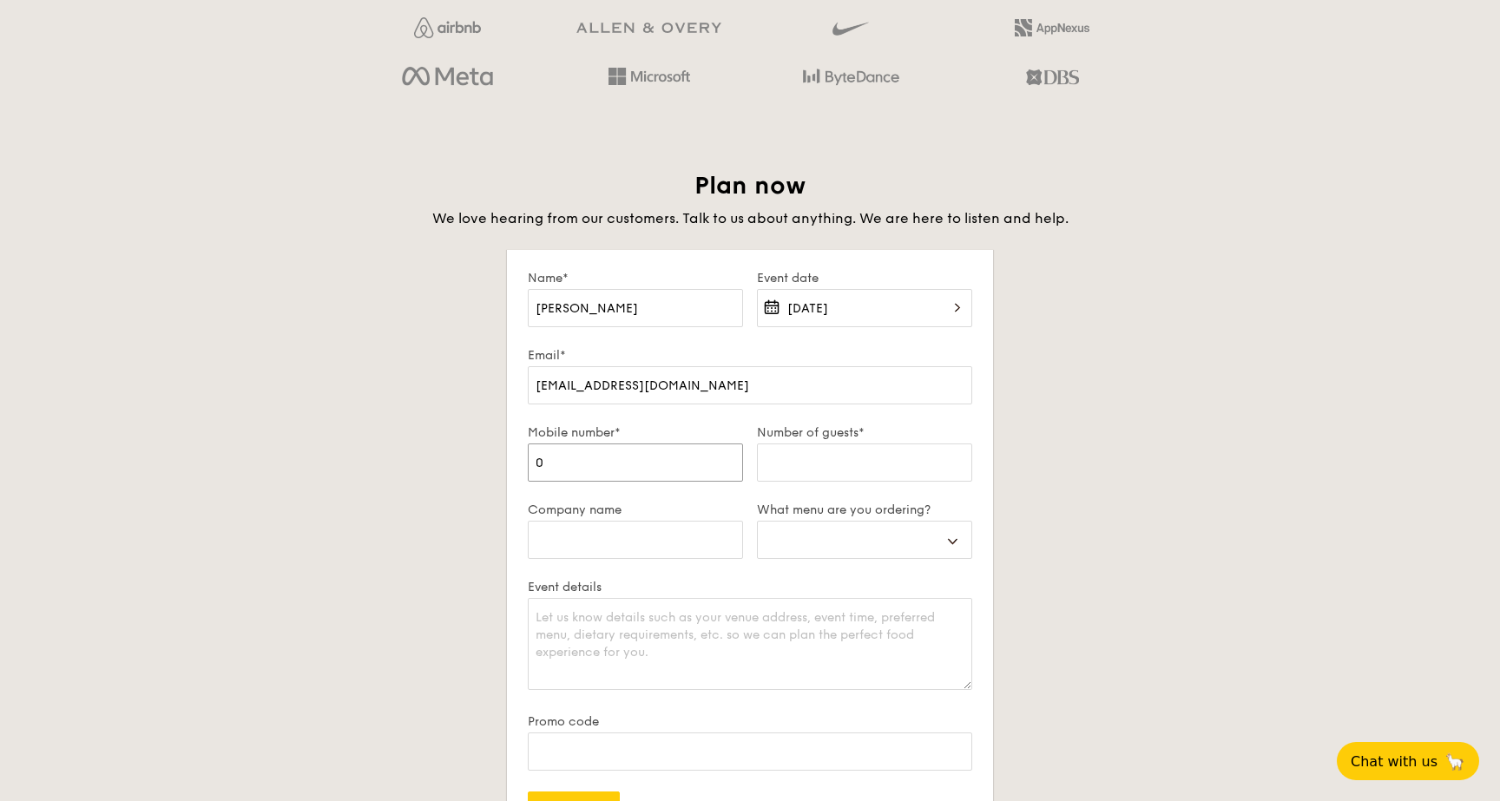
type input "09"
select select
type input "0"
select select
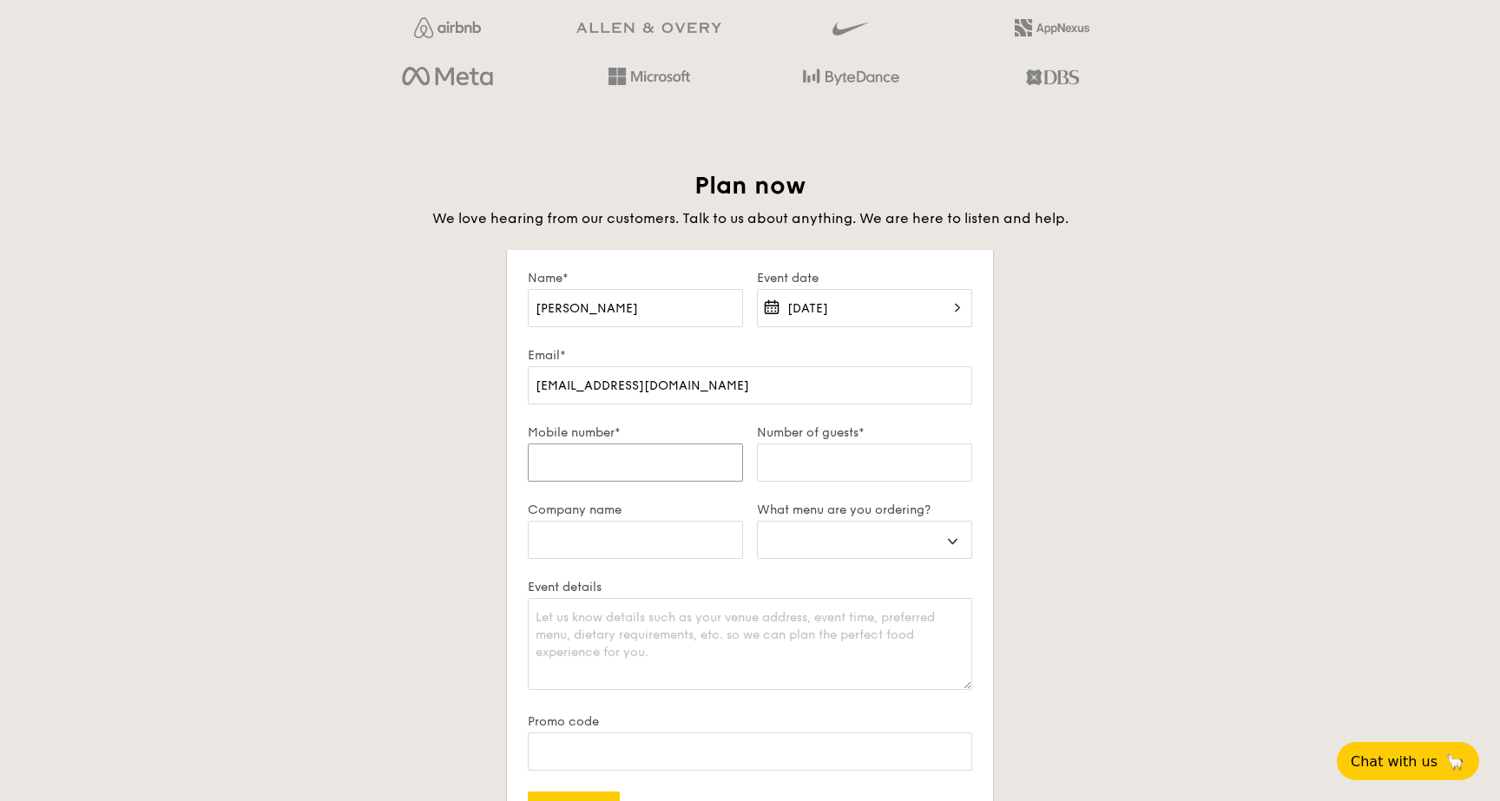
type input "9"
select select
type input "92"
select select
type input "9"
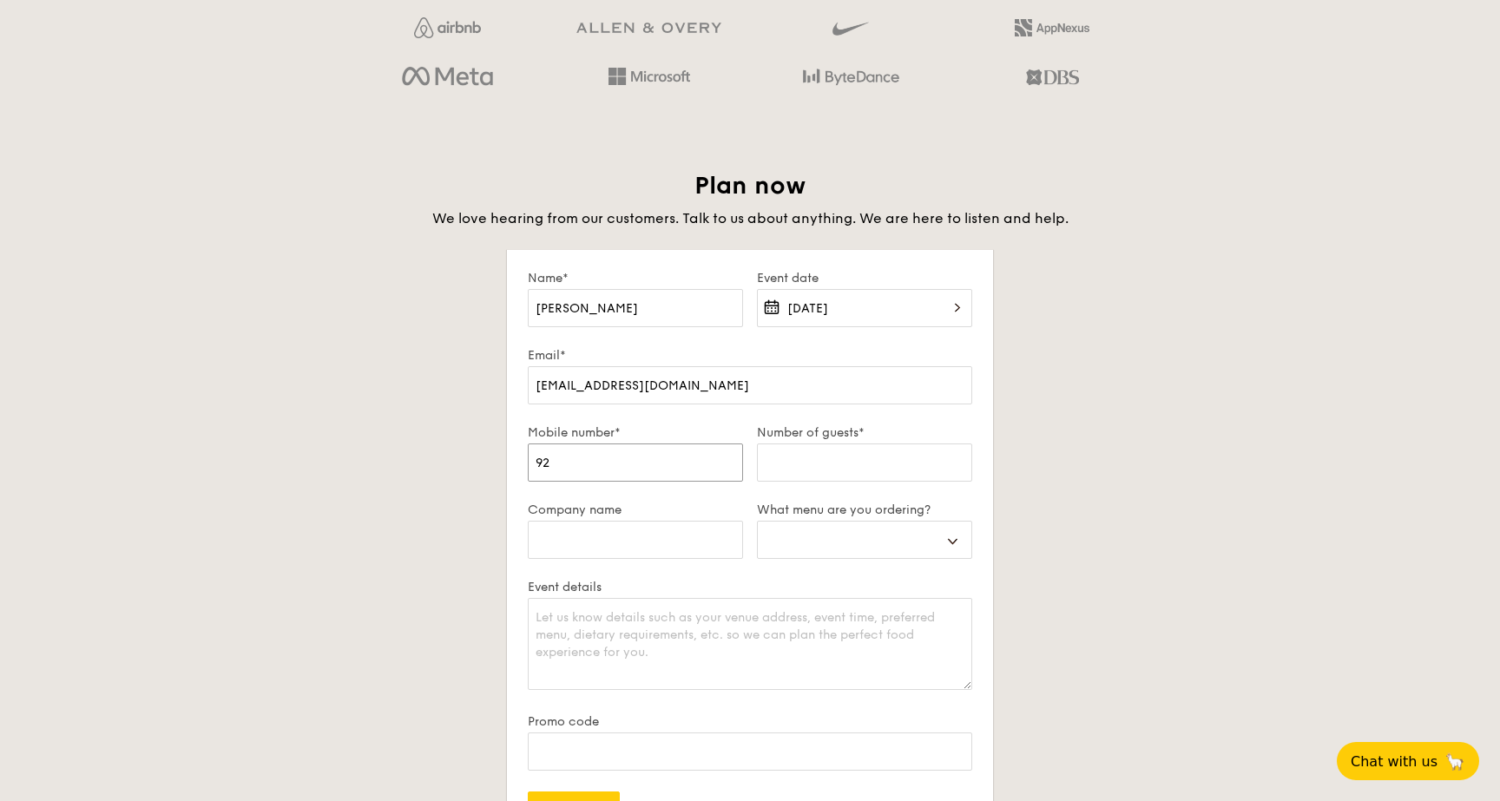
select select
type input "90"
select select
type input "902"
select select
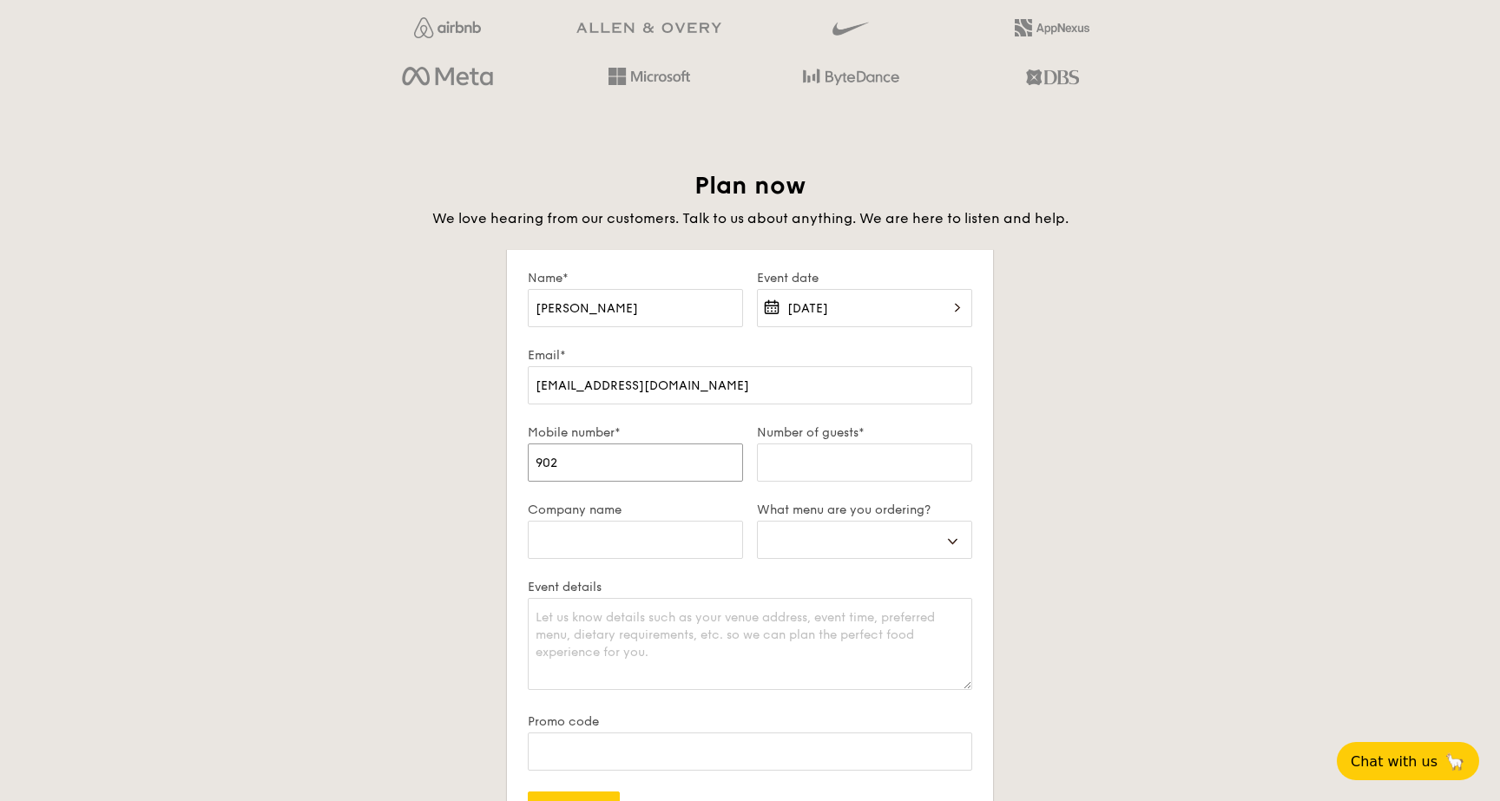
type input "9023"
select select
type input "90231"
select select
type input "902310"
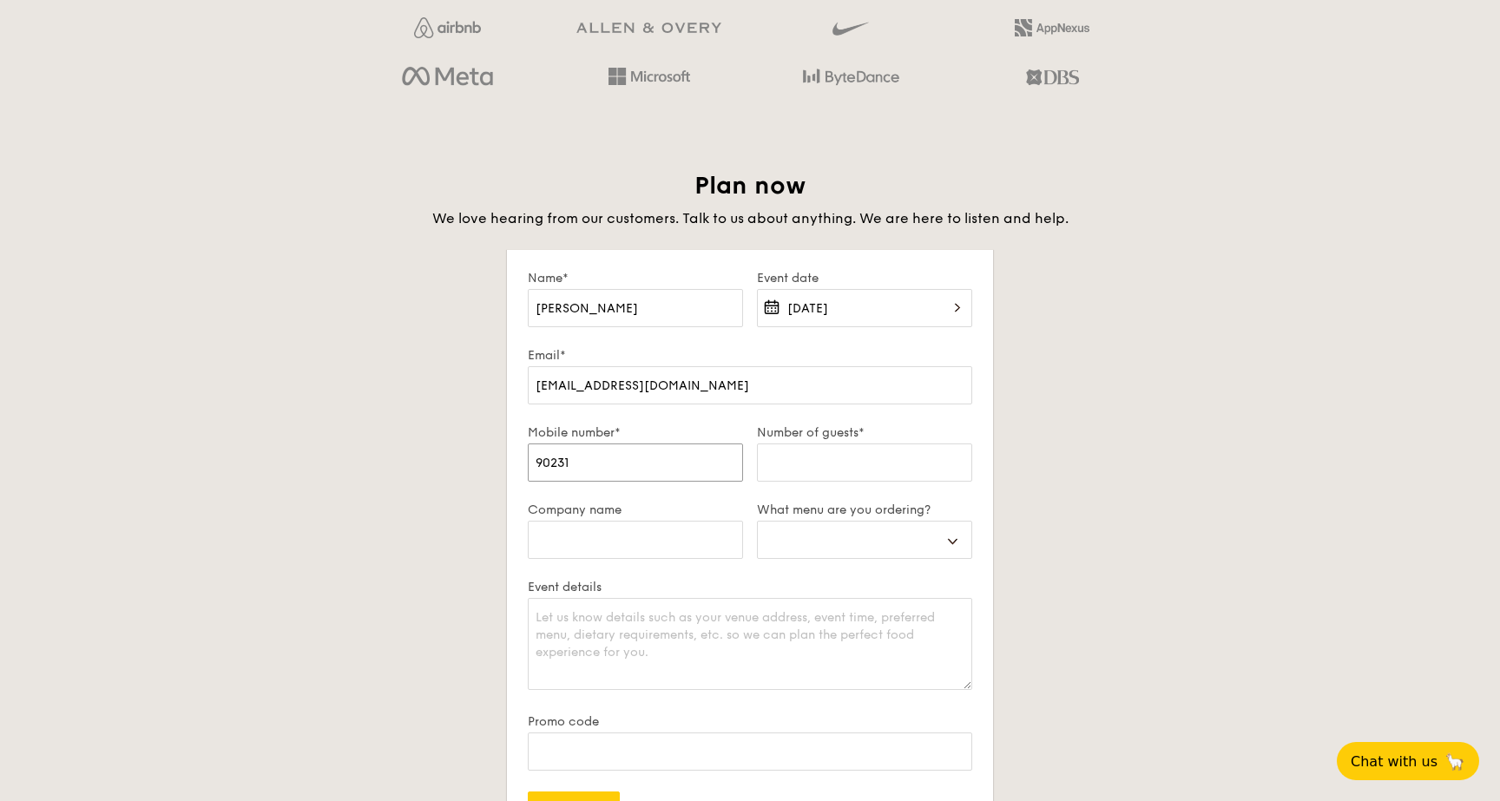
select select
type input "9023108"
select select
type input "90231082"
select select
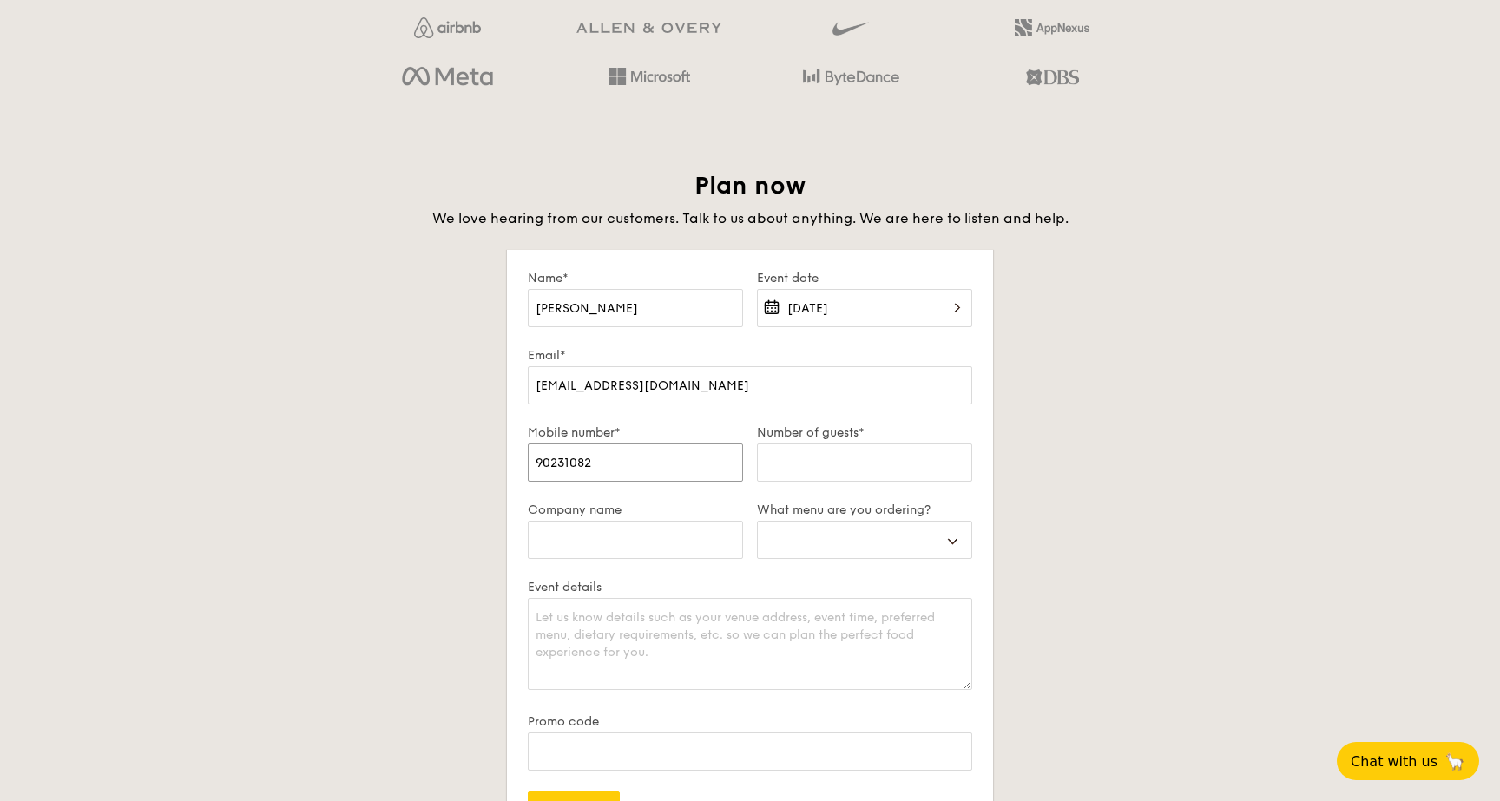
type input "90231082"
type input "2"
select select
type input "24"
select select
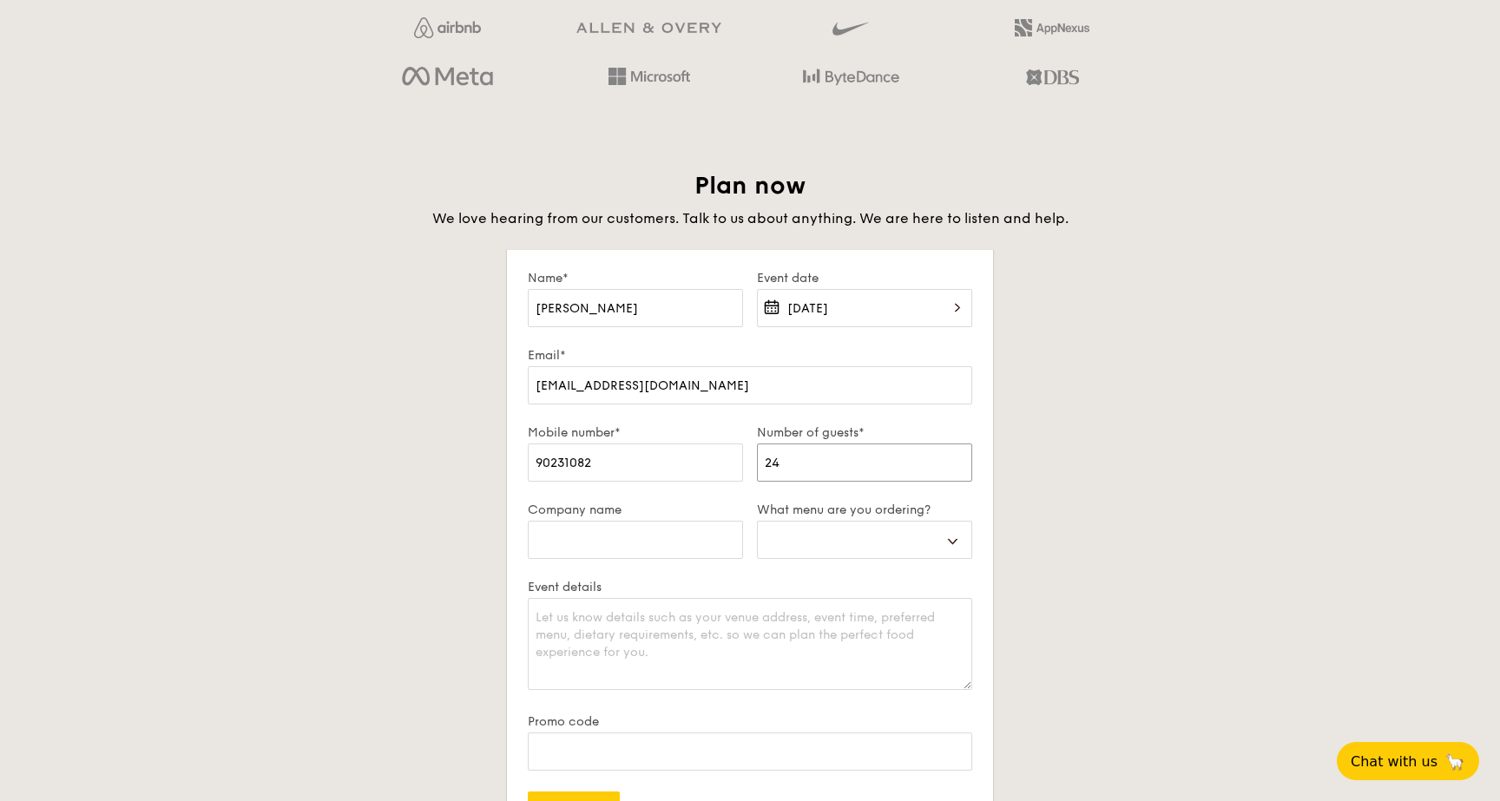
type input "2"
select select
type input "23"
select select
type input "23"
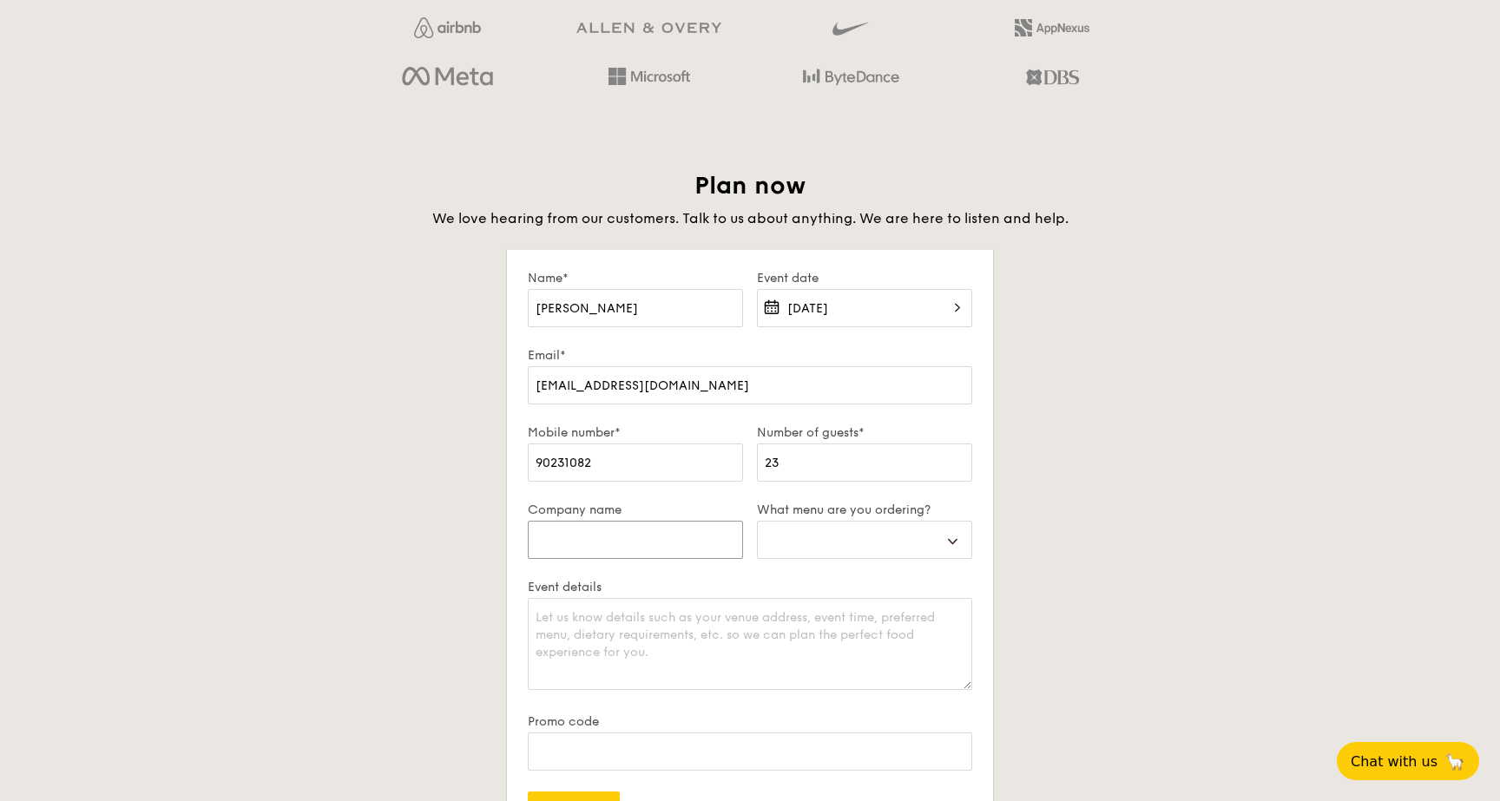
type input "S"
select select
type input "SH"
select select
type input "SHO"
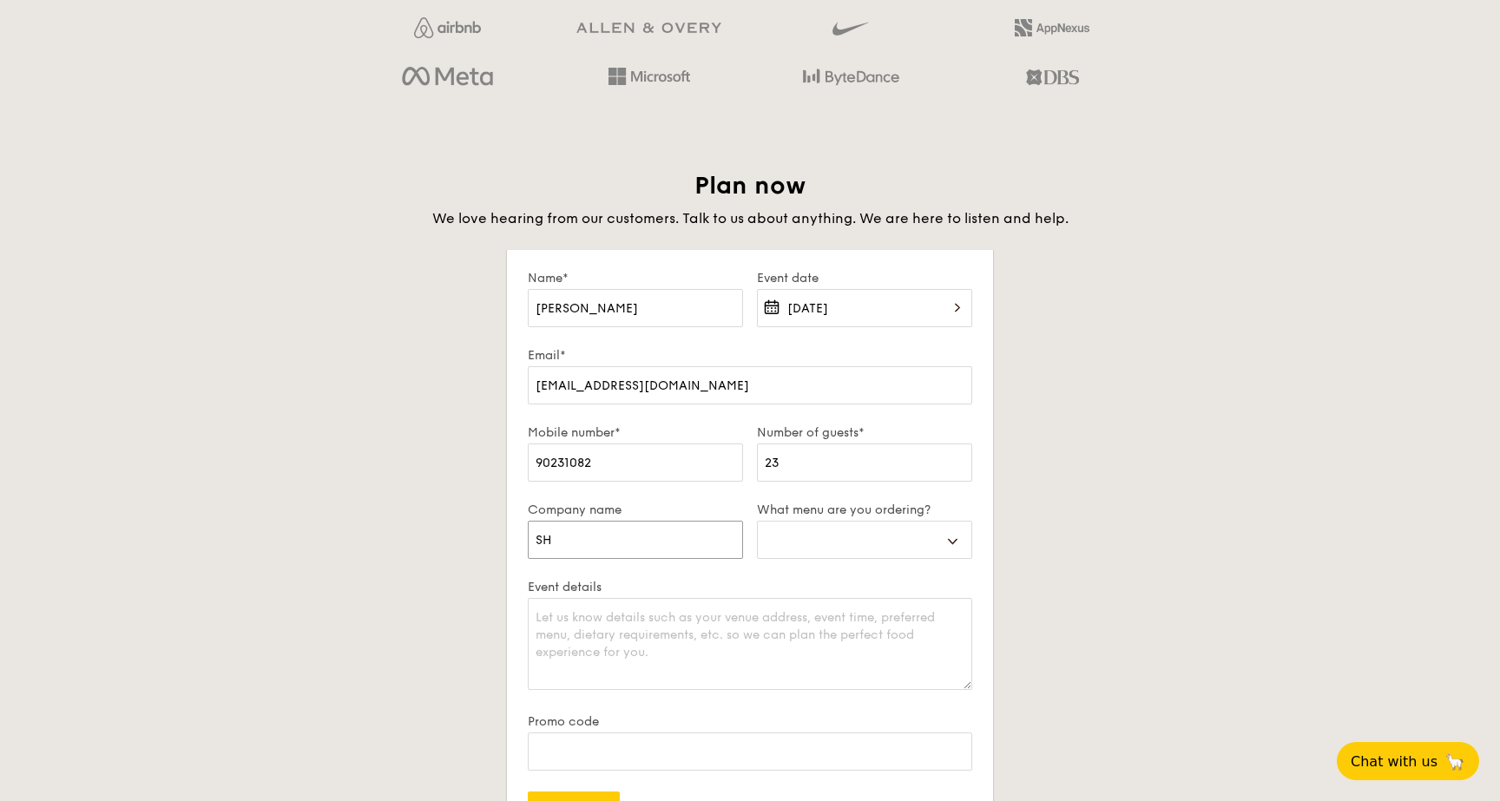
select select
type input "SHOP"
select select
type input "[PERSON_NAME]"
select select
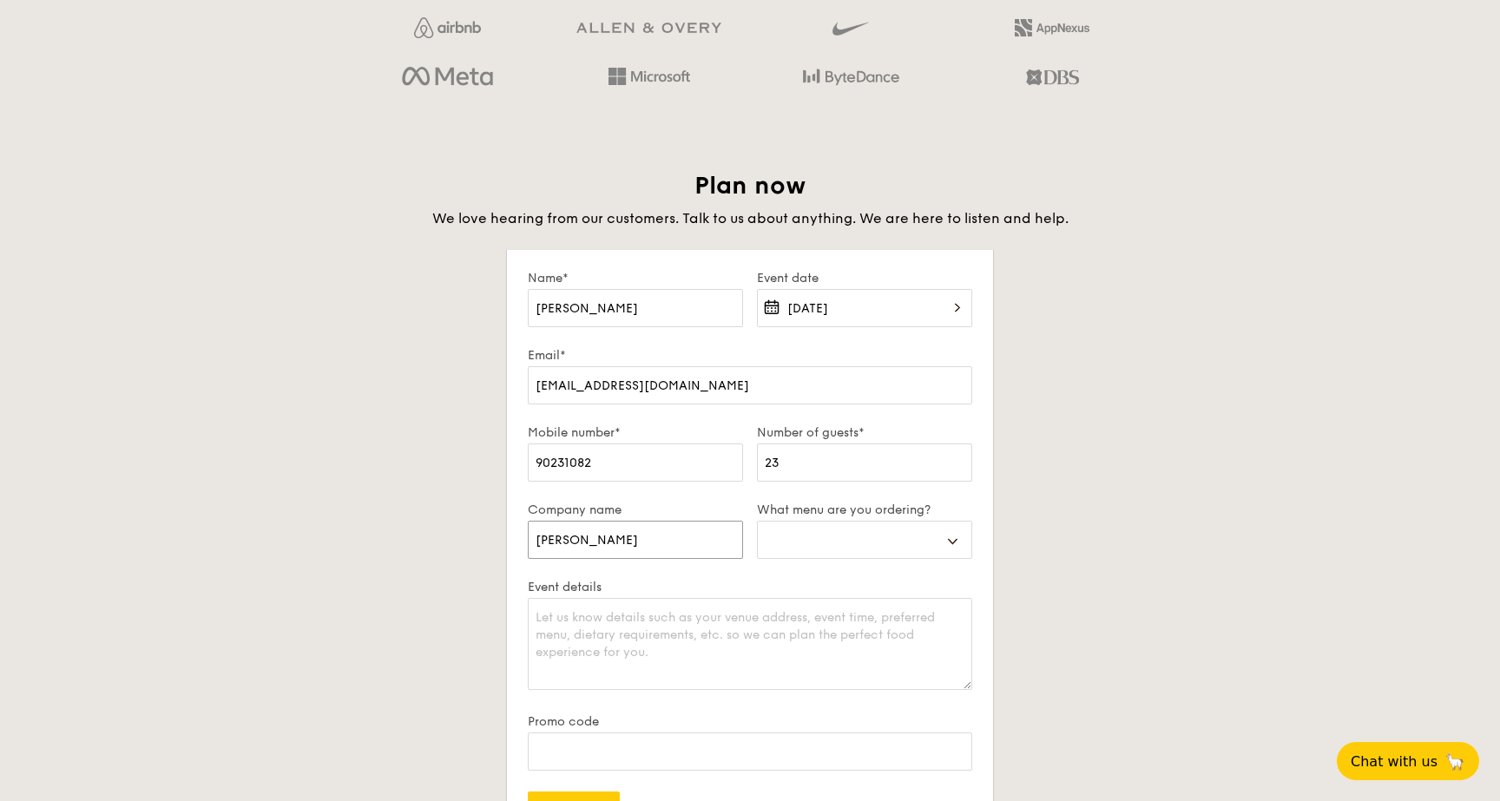
type input "SHOP"
select select
type input "SHO"
select select
type input "SH"
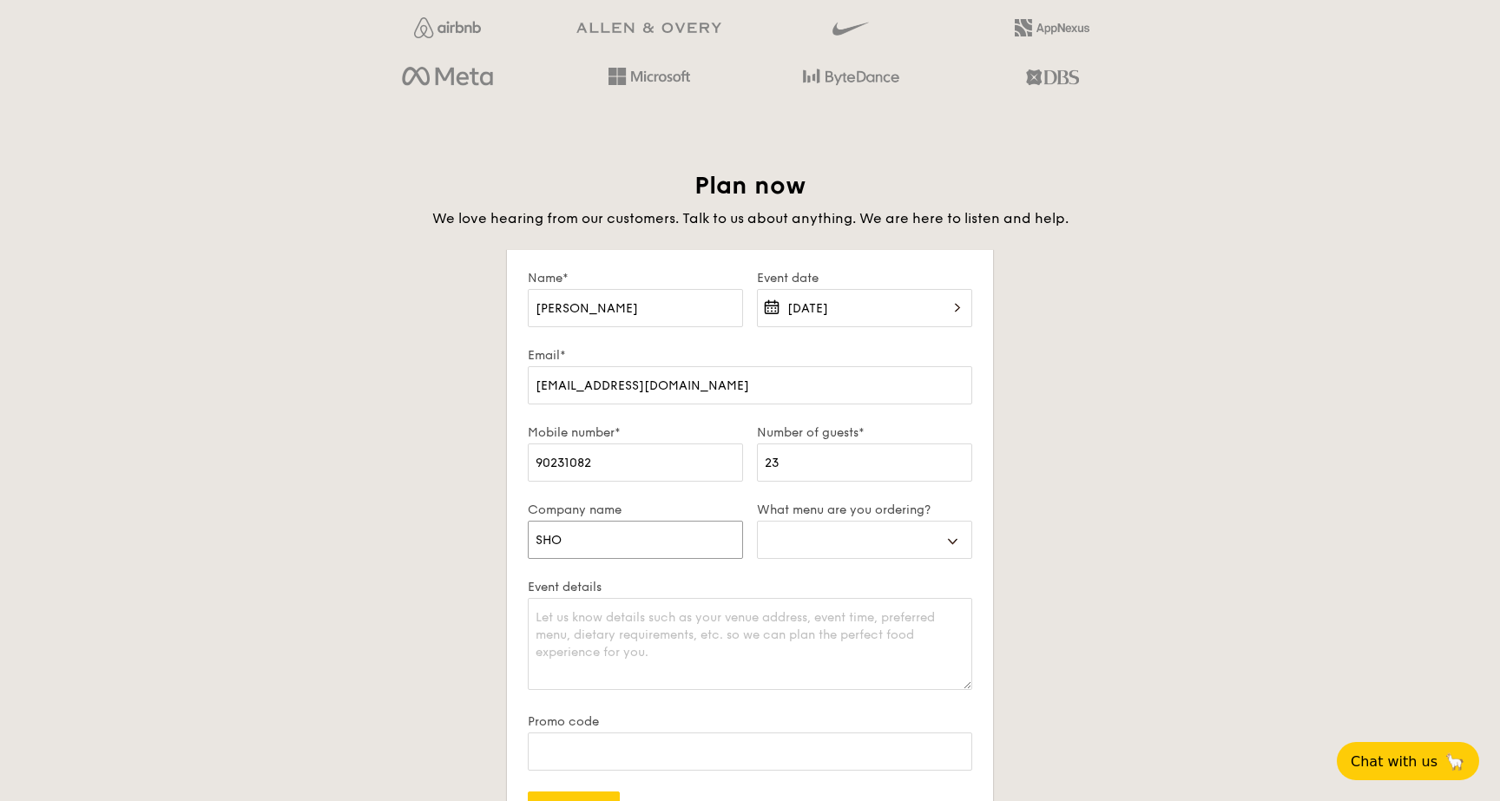
select select
type input "S"
select select
type input "Sh"
select select
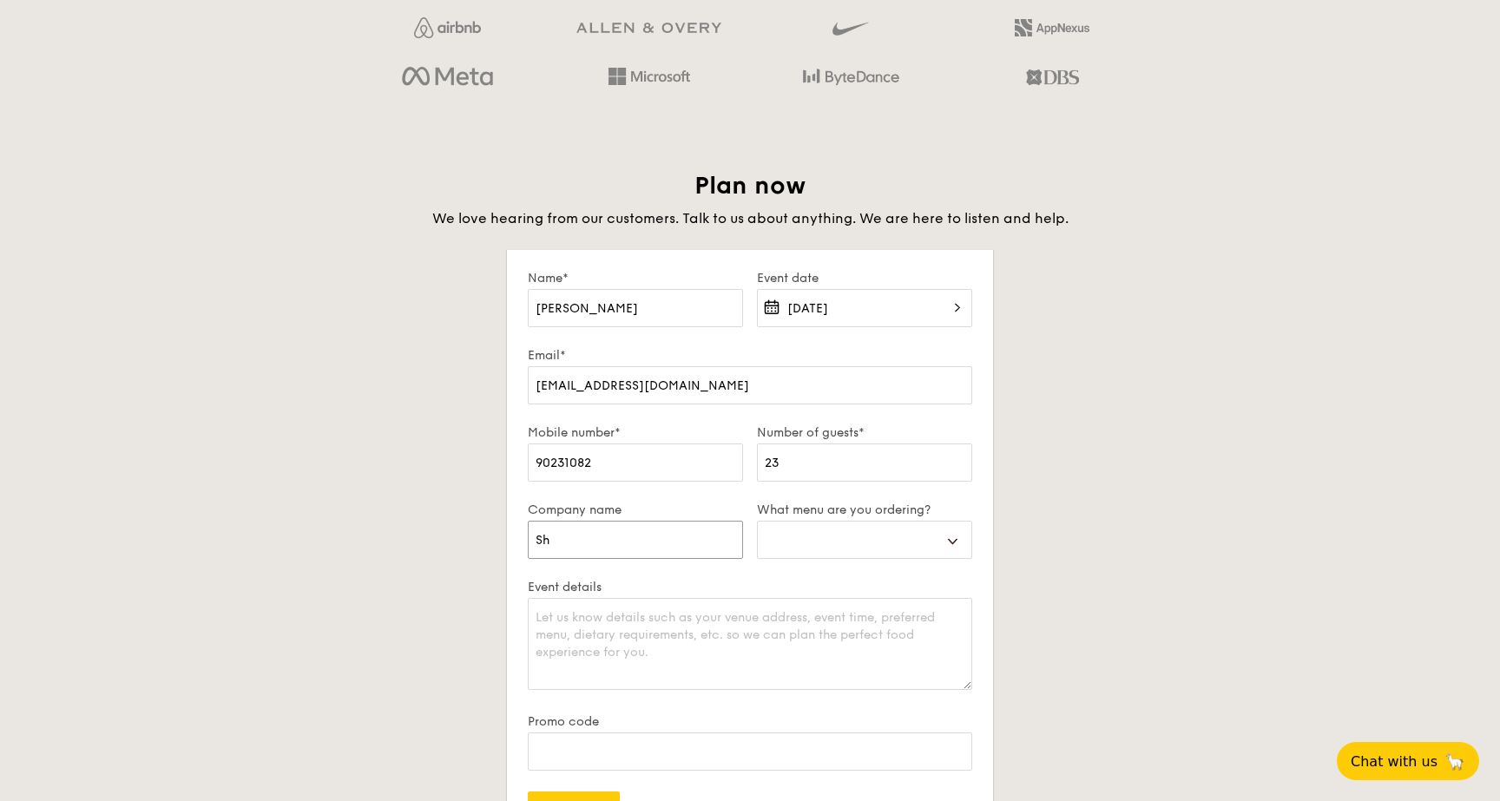
type input "Sho"
select select
type input "Shop"
select select
type input "[PERSON_NAME]"
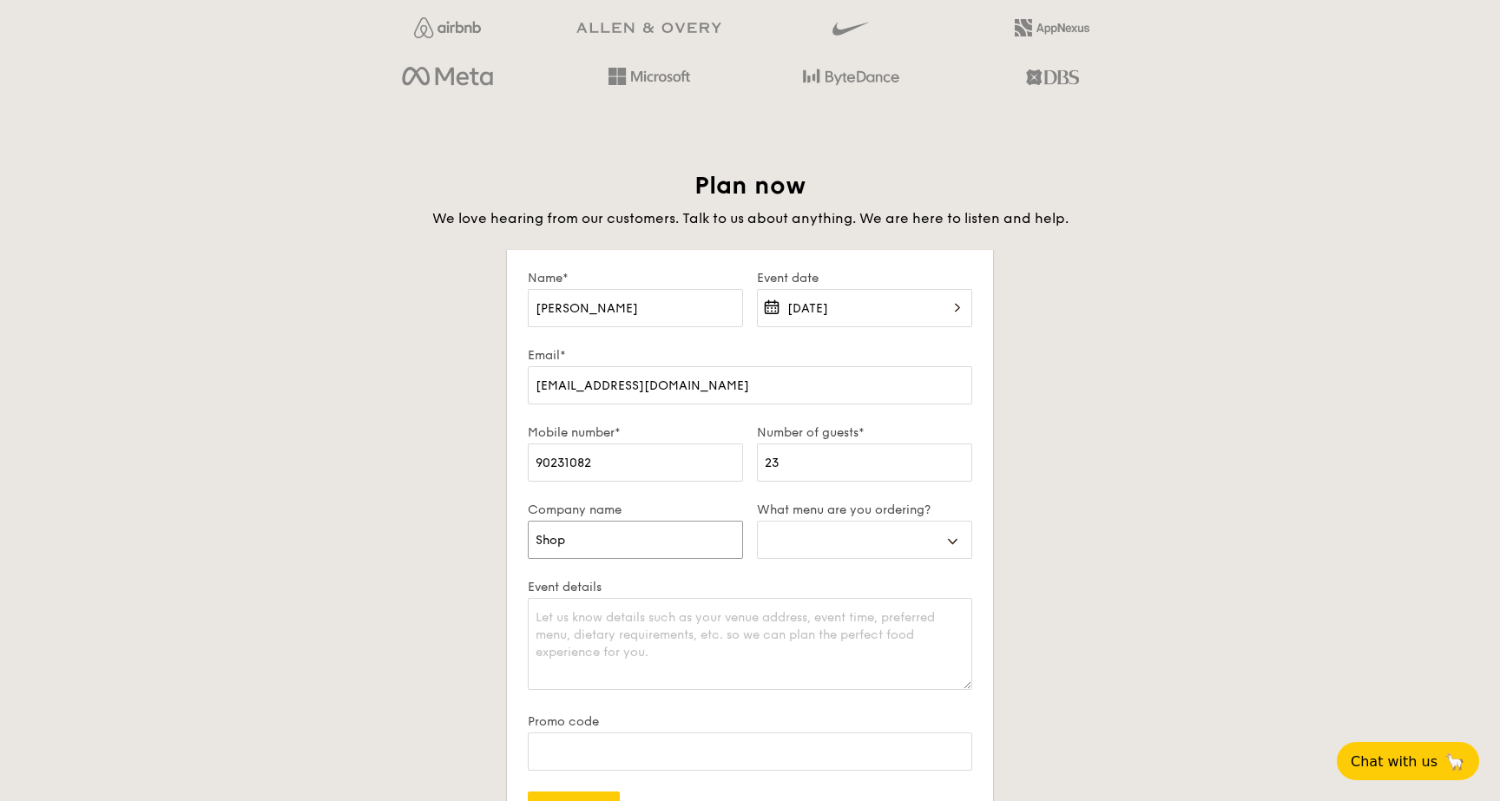
select select
type input "Shopee"
select select
type input "Shopee"
click at [927, 553] on select "Buffet Mini Buffet High Tea Canapés Meal Boxes Wedding" at bounding box center [864, 540] width 215 height 38
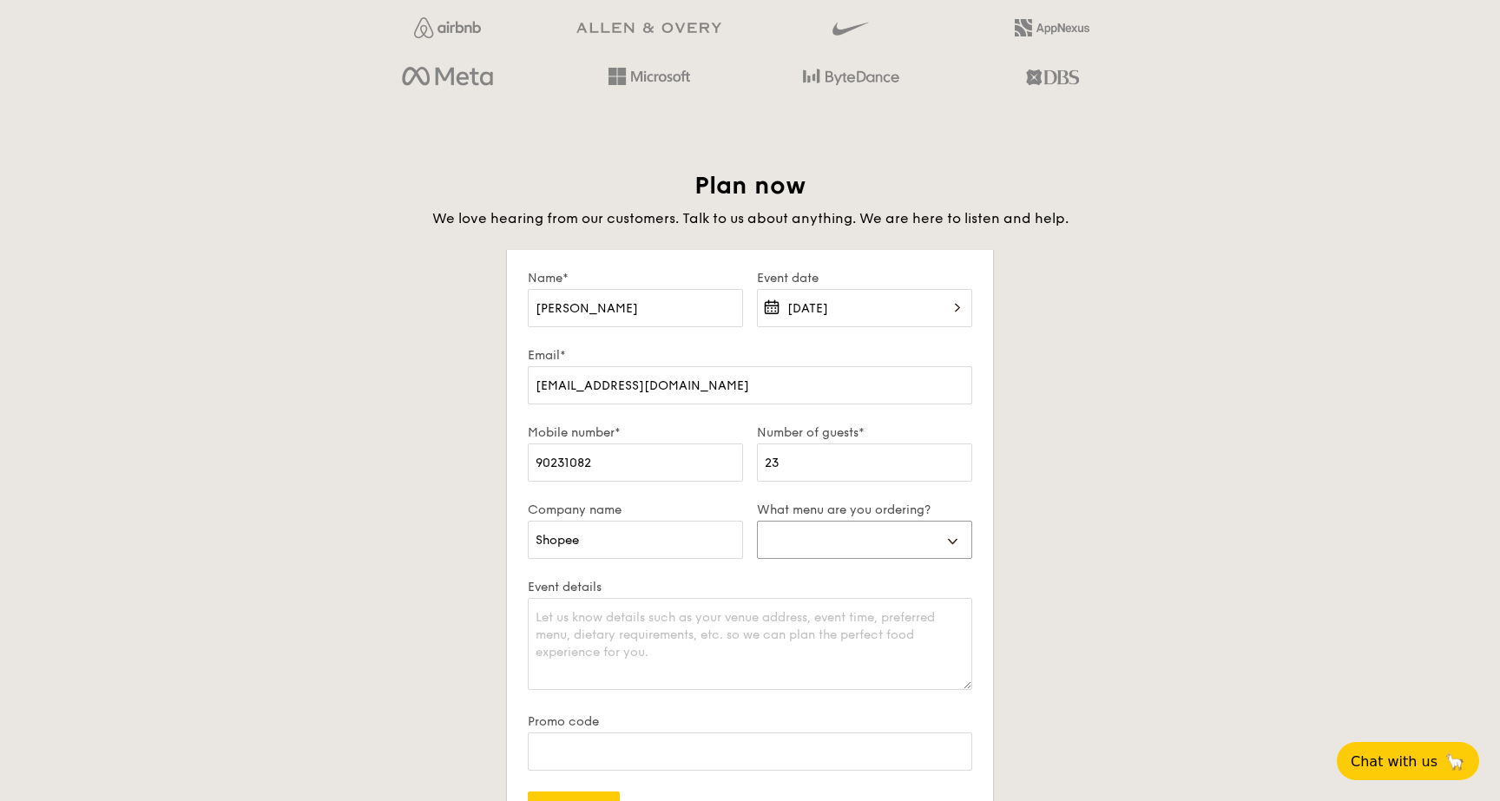
select select "buffet"
click at [757, 521] on select "Buffet Mini Buffet High Tea Canapés Meal Boxes Wedding" at bounding box center [864, 540] width 215 height 38
click at [671, 617] on textarea "Event details" at bounding box center [750, 644] width 445 height 92
type textarea "h"
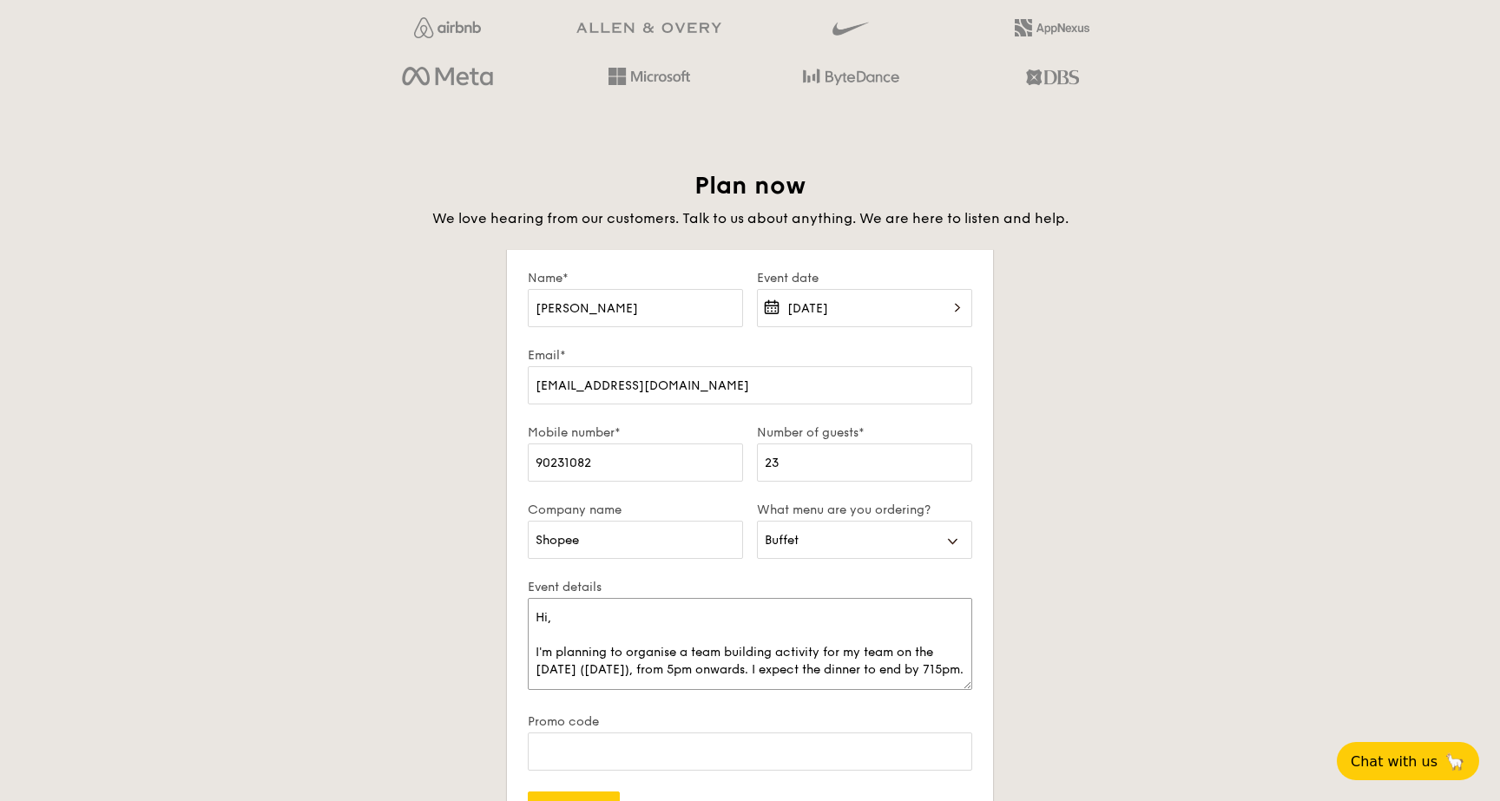
click at [829, 665] on textarea "Hi, I'm planning to organise a team building activity for my team on the [DATE]…" at bounding box center [750, 644] width 445 height 92
drag, startPoint x: 966, startPoint y: 688, endPoint x: 964, endPoint y: 791, distance: 103.4
click at [964, 714] on textarea "Hi, I'm planning to organise a team building activity for my team on the [DATE]…" at bounding box center [750, 655] width 444 height 115
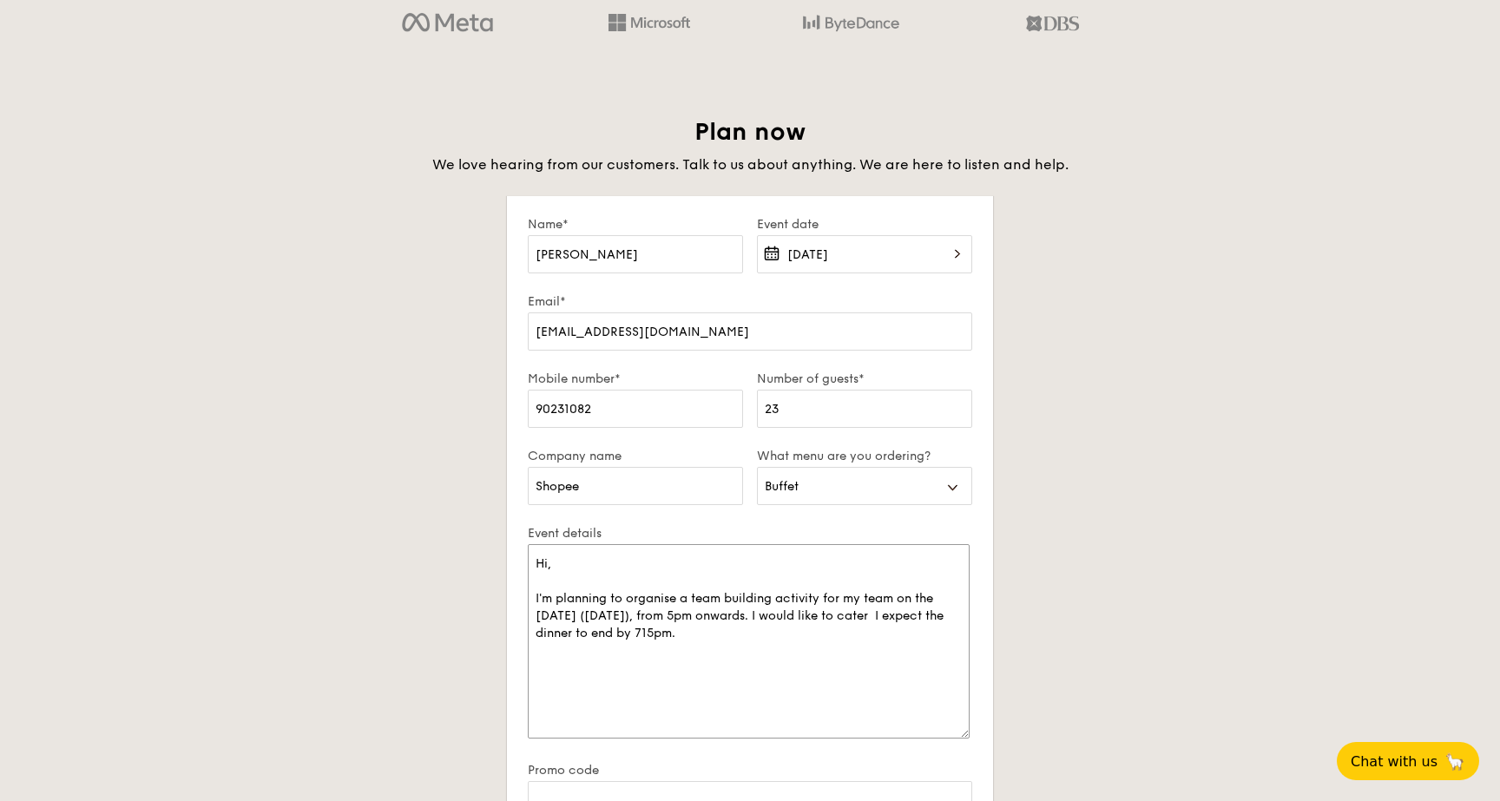
scroll to position [2896, 0]
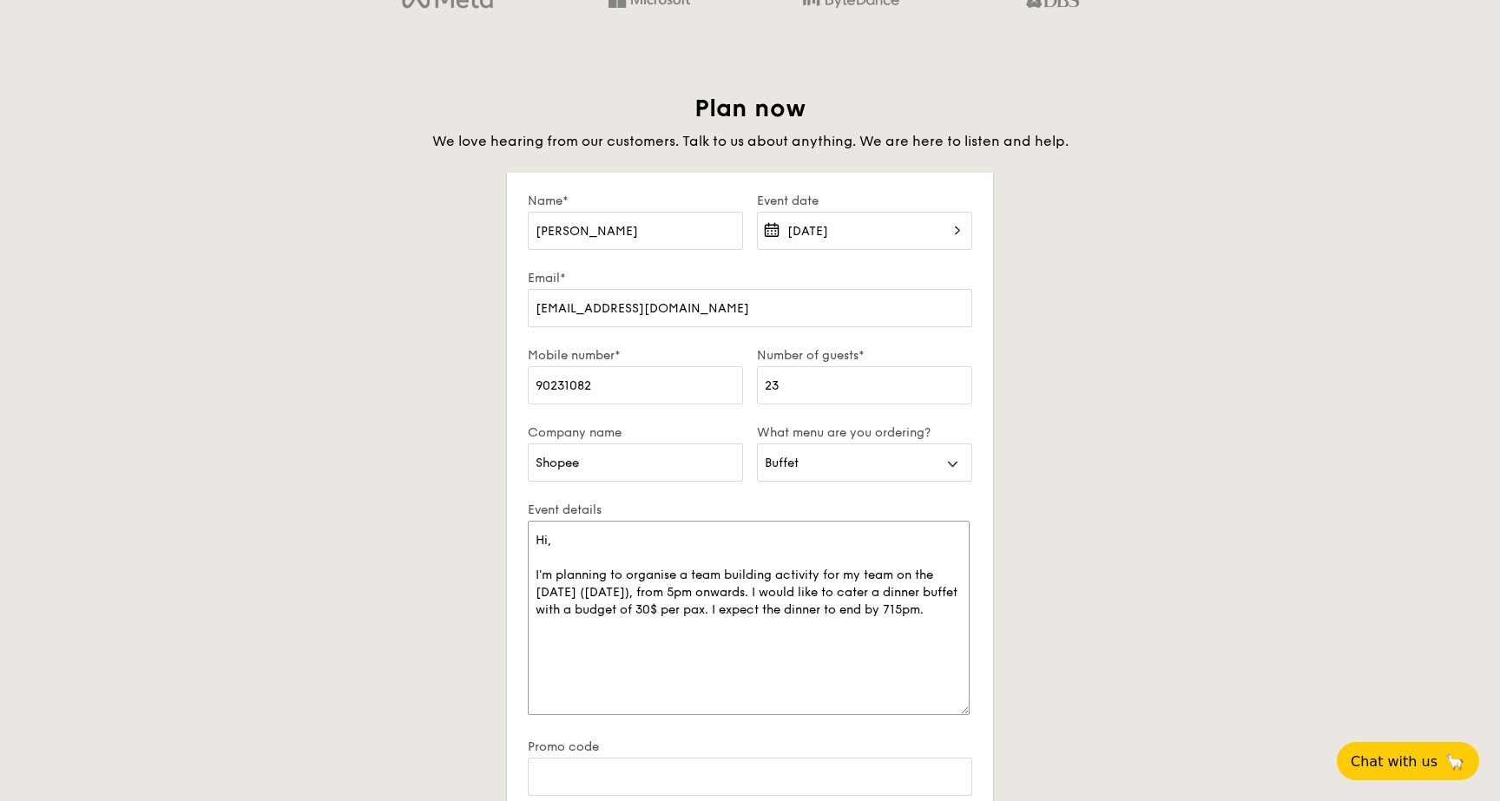
click at [899, 688] on textarea "Hi, I'm planning to organise a team building activity for my team on the [DATE]…" at bounding box center [749, 618] width 442 height 195
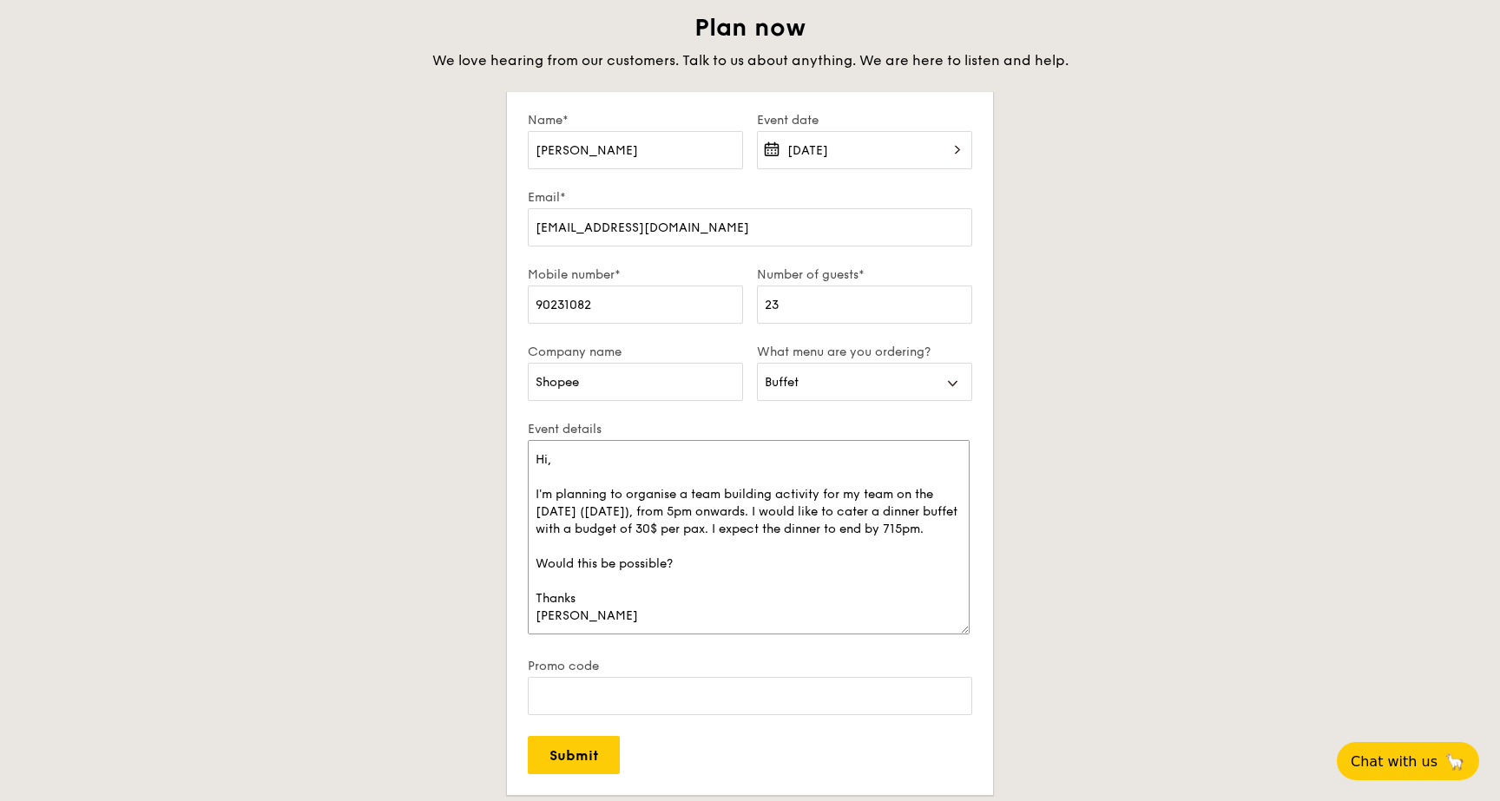
scroll to position [3047, 0]
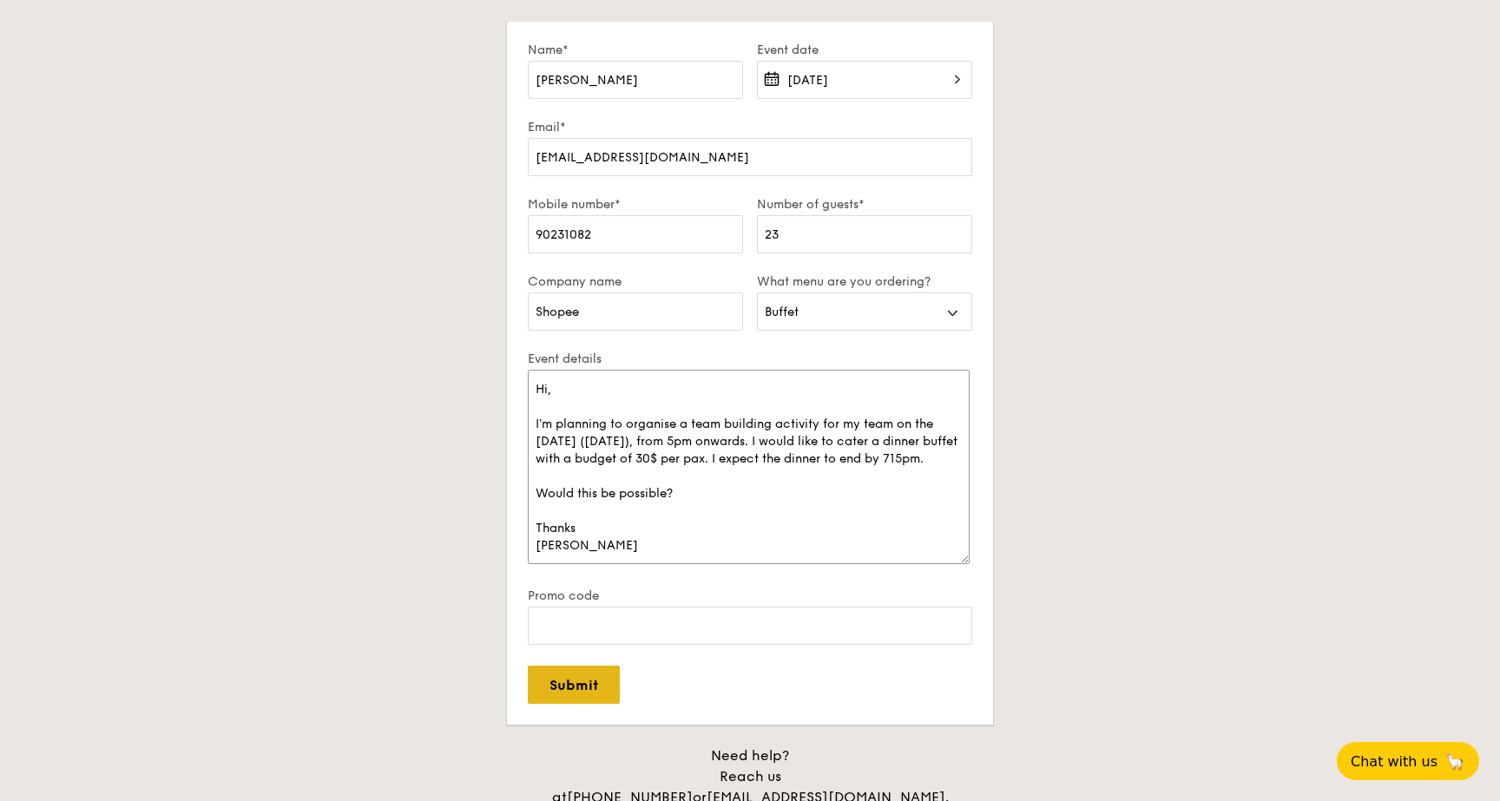
type textarea "Hi, I'm planning to organise a team building activity for my team on the [DATE]…"
click at [561, 699] on input "Submit" at bounding box center [574, 685] width 92 height 38
select select
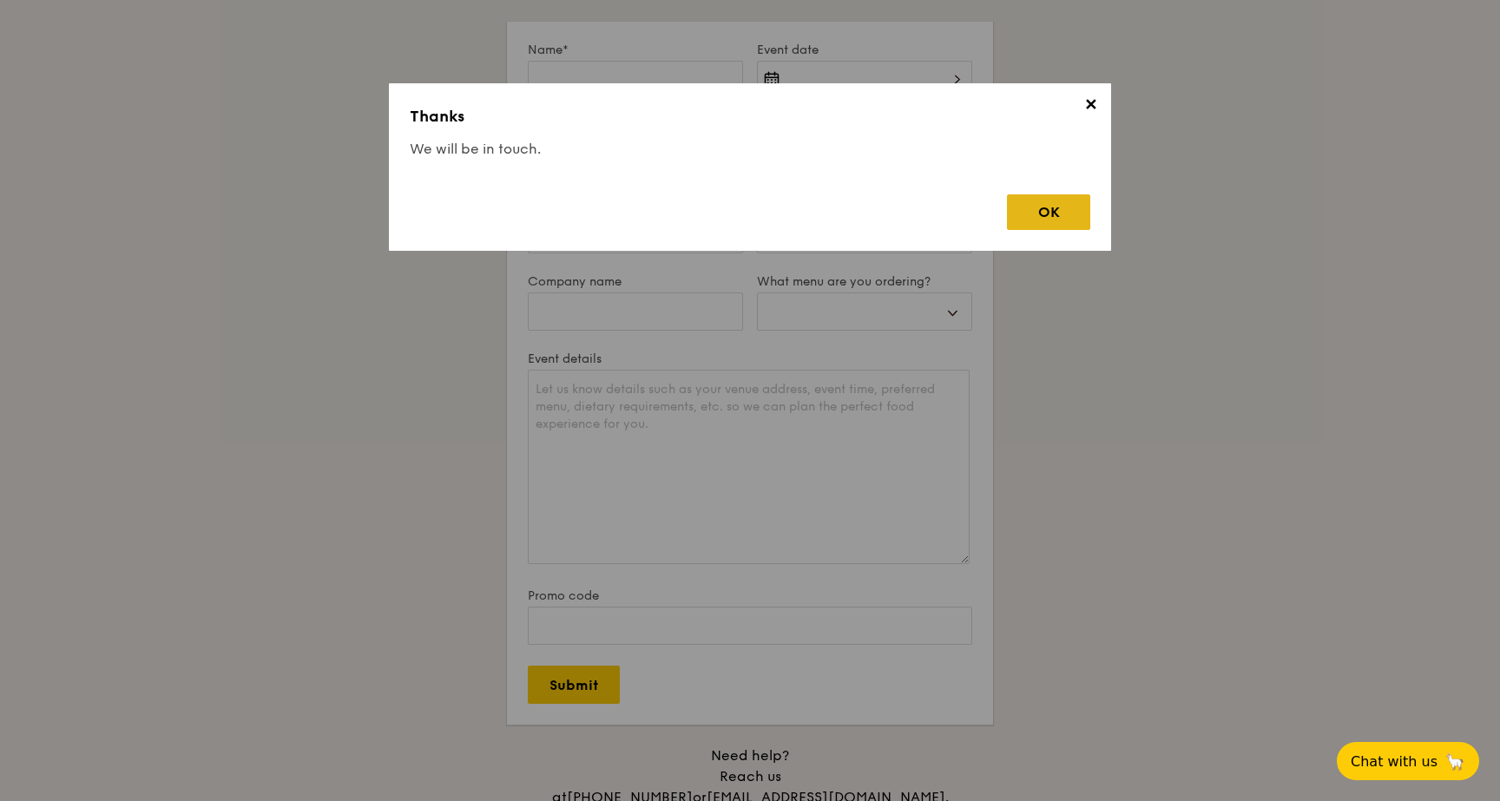
click at [1016, 223] on div "OK" at bounding box center [1048, 213] width 83 height 36
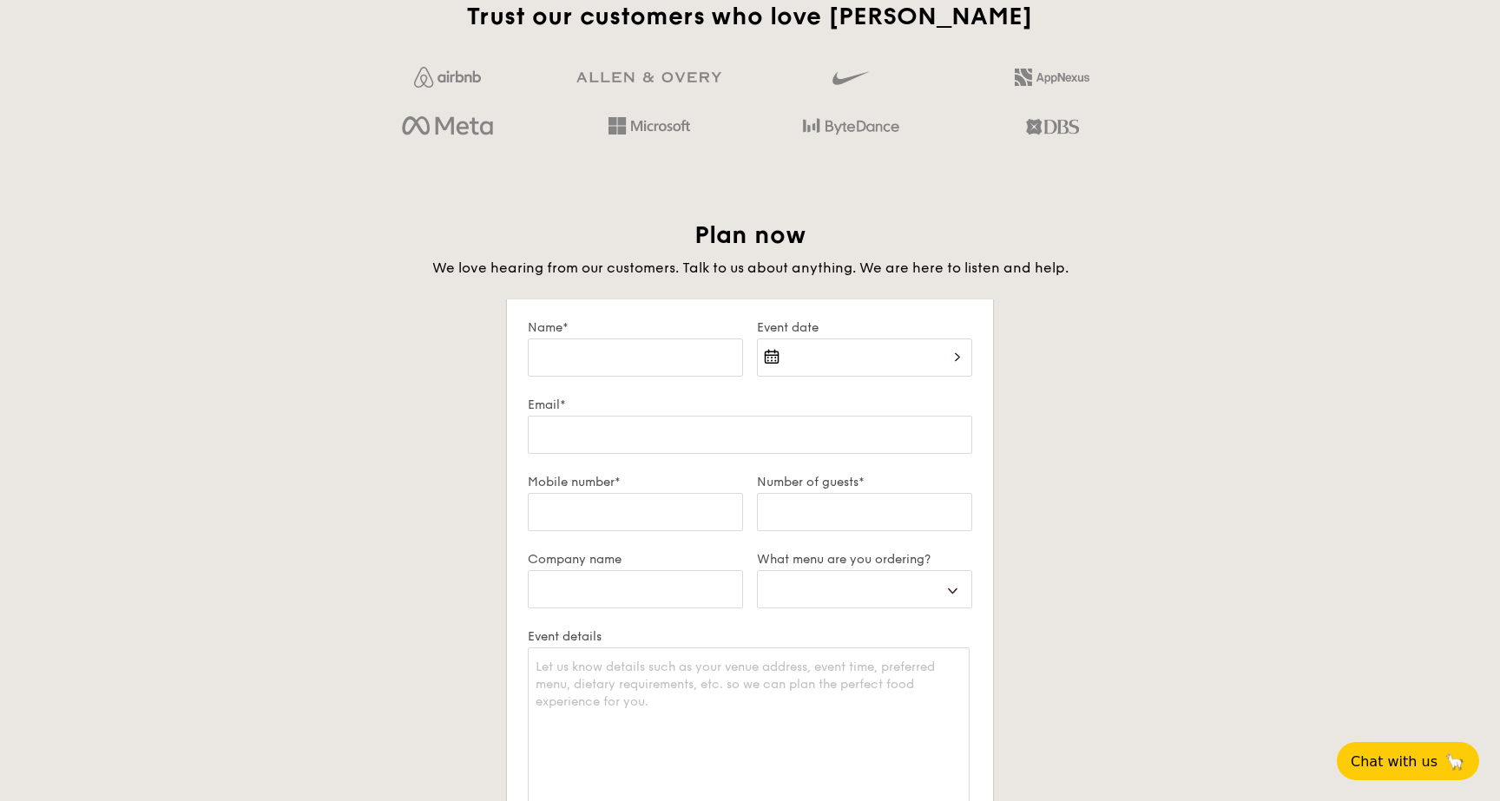
scroll to position [2726, 0]
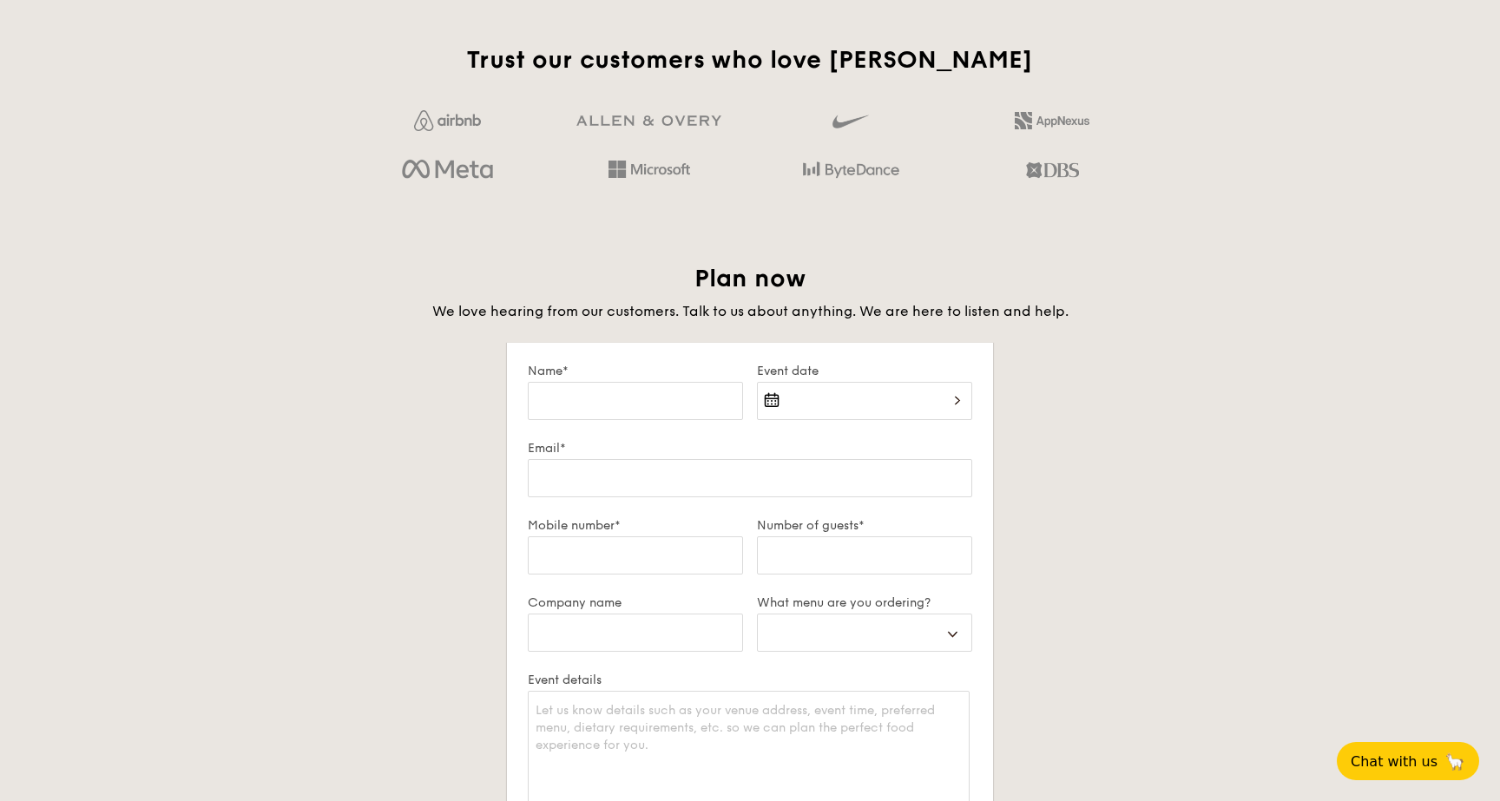
click at [618, 512] on div "Email*" at bounding box center [750, 479] width 445 height 77
click at [616, 474] on input "Email*" at bounding box center [750, 478] width 445 height 38
